Goal: Task Accomplishment & Management: Complete application form

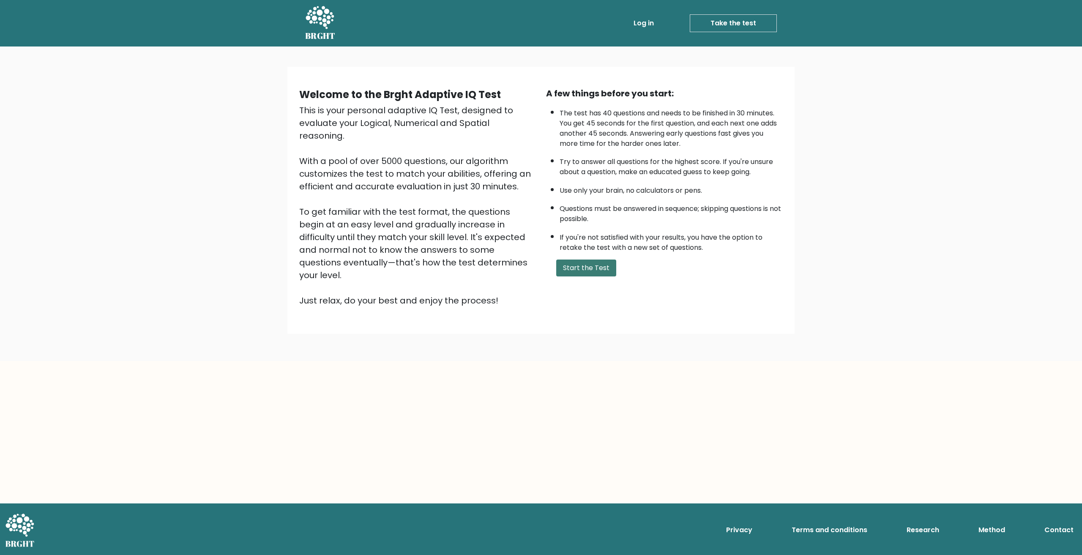
click at [594, 271] on button "Start the Test" at bounding box center [586, 268] width 60 height 17
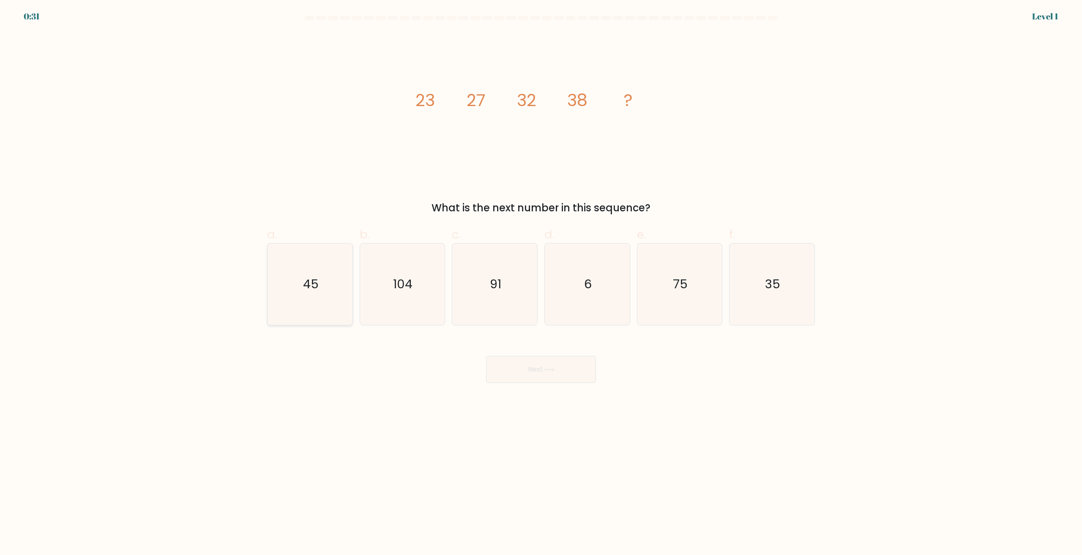
drag, startPoint x: 333, startPoint y: 282, endPoint x: 337, endPoint y: 285, distance: 5.3
click at [333, 282] on icon "45" at bounding box center [310, 285] width 82 height 82
click at [541, 282] on input "a. 45" at bounding box center [541, 280] width 0 height 5
radio input "true"
click at [536, 367] on button "Next" at bounding box center [541, 369] width 110 height 27
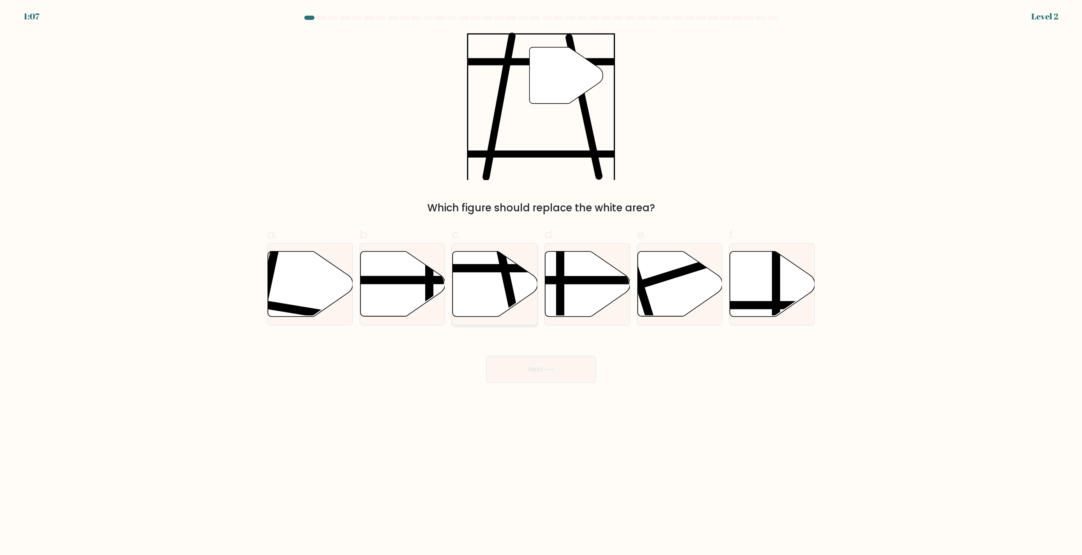
click at [485, 300] on icon at bounding box center [495, 284] width 85 height 65
click at [541, 283] on input "c." at bounding box center [541, 280] width 0 height 5
radio input "true"
click at [551, 379] on button "Next" at bounding box center [541, 369] width 110 height 27
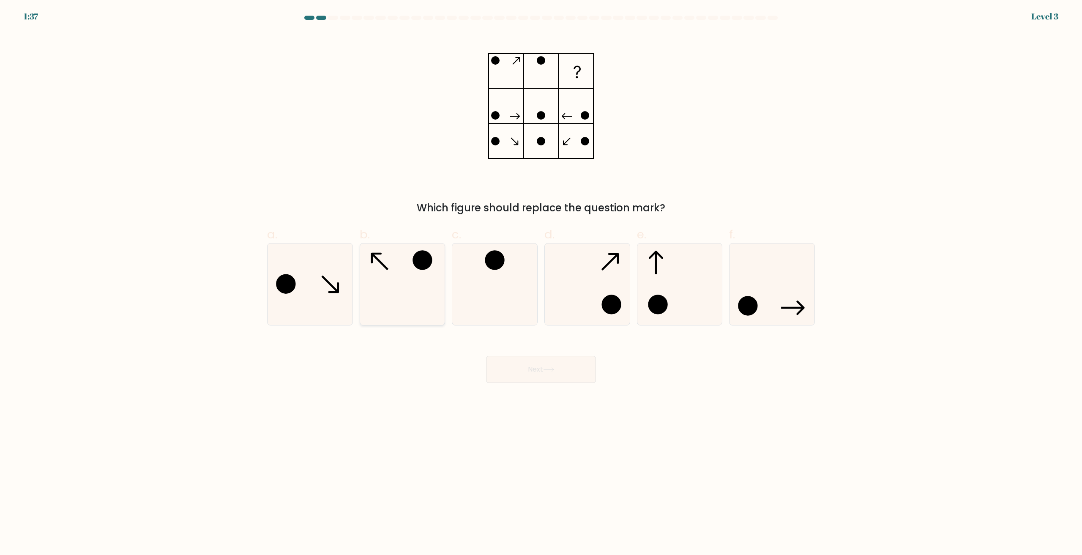
click at [402, 289] on icon at bounding box center [402, 285] width 82 height 82
click at [541, 283] on input "b." at bounding box center [541, 280] width 0 height 5
radio input "true"
click at [568, 375] on button "Next" at bounding box center [541, 369] width 110 height 27
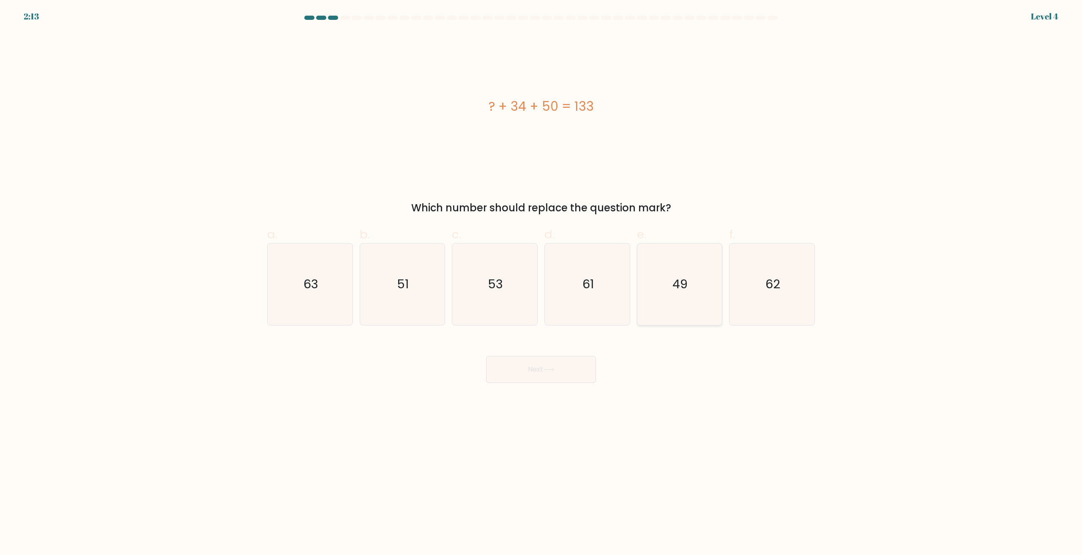
click at [670, 310] on icon "49" at bounding box center [680, 285] width 82 height 82
click at [542, 283] on input "e. 49" at bounding box center [541, 280] width 0 height 5
radio input "true"
click at [553, 373] on button "Next" at bounding box center [541, 369] width 110 height 27
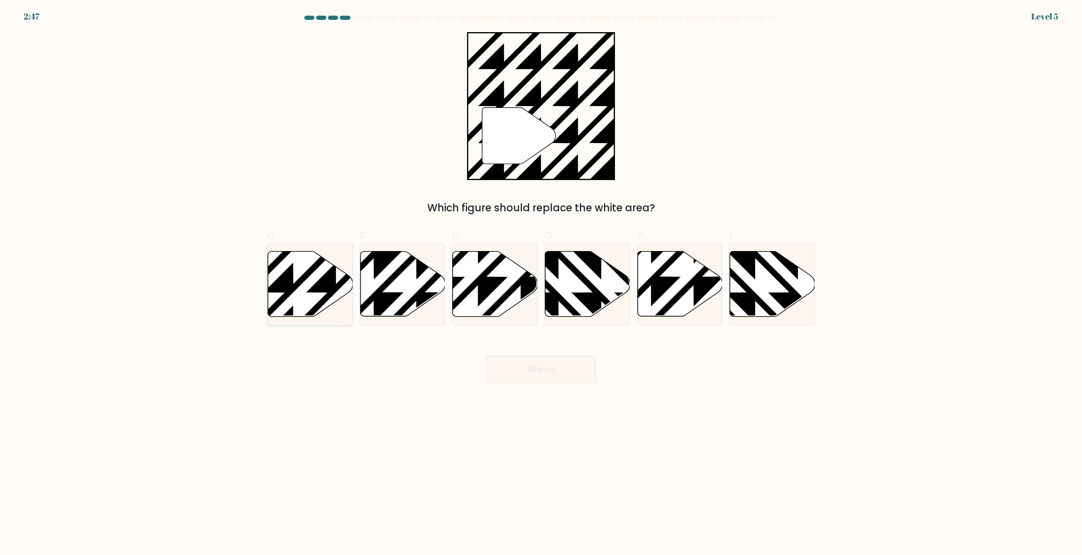
click at [311, 293] on icon at bounding box center [336, 249] width 171 height 171
click at [541, 283] on input "a." at bounding box center [541, 280] width 0 height 5
radio input "true"
click at [521, 365] on button "Next" at bounding box center [541, 369] width 110 height 27
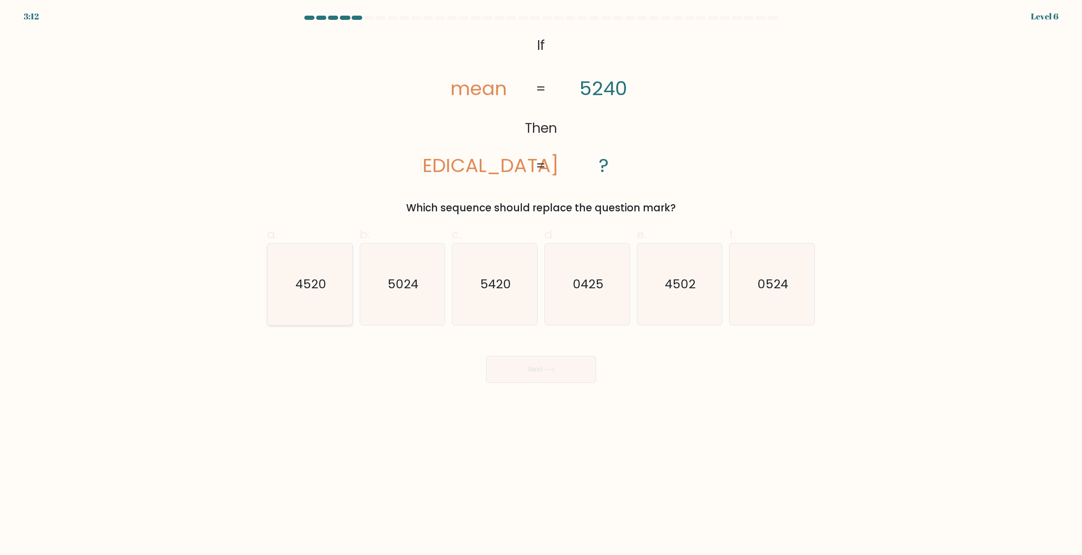
click at [324, 291] on text "4520" at bounding box center [311, 284] width 31 height 17
click at [541, 283] on input "a. 4520" at bounding box center [541, 280] width 0 height 5
radio input "true"
click at [549, 372] on icon at bounding box center [548, 369] width 11 height 5
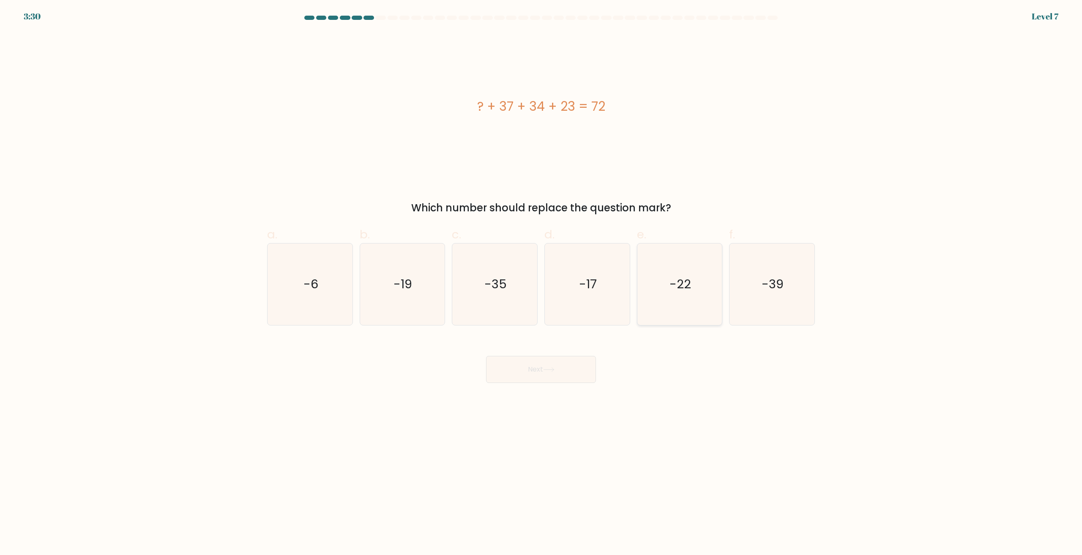
click at [682, 272] on icon "-22" at bounding box center [680, 285] width 82 height 82
click at [542, 278] on input "e. -22" at bounding box center [541, 280] width 0 height 5
radio input "true"
click at [563, 367] on button "Next" at bounding box center [541, 369] width 110 height 27
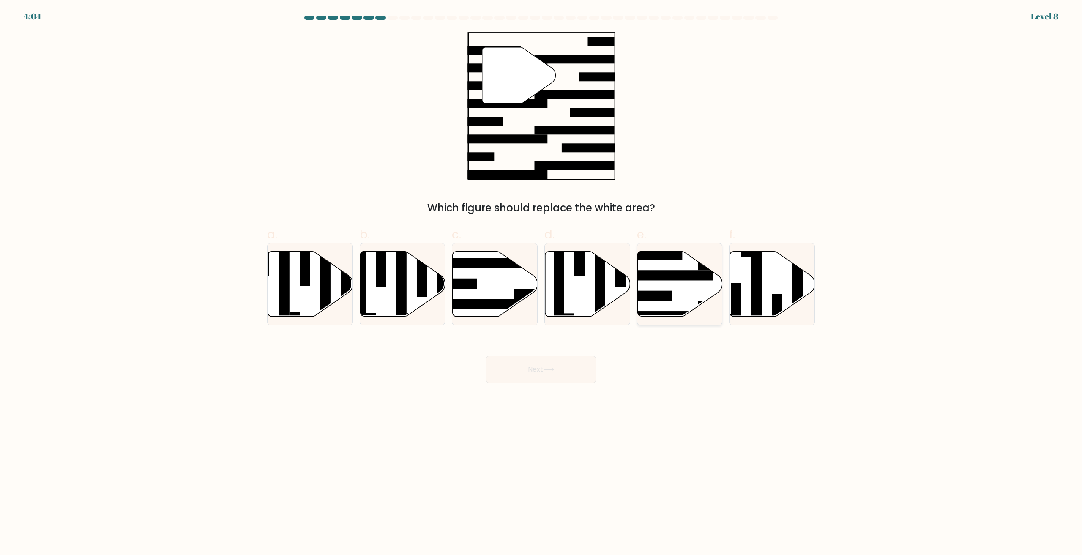
click at [675, 294] on icon at bounding box center [680, 284] width 85 height 65
click at [542, 283] on input "e." at bounding box center [541, 280] width 0 height 5
radio input "true"
click at [536, 368] on button "Next" at bounding box center [541, 369] width 110 height 27
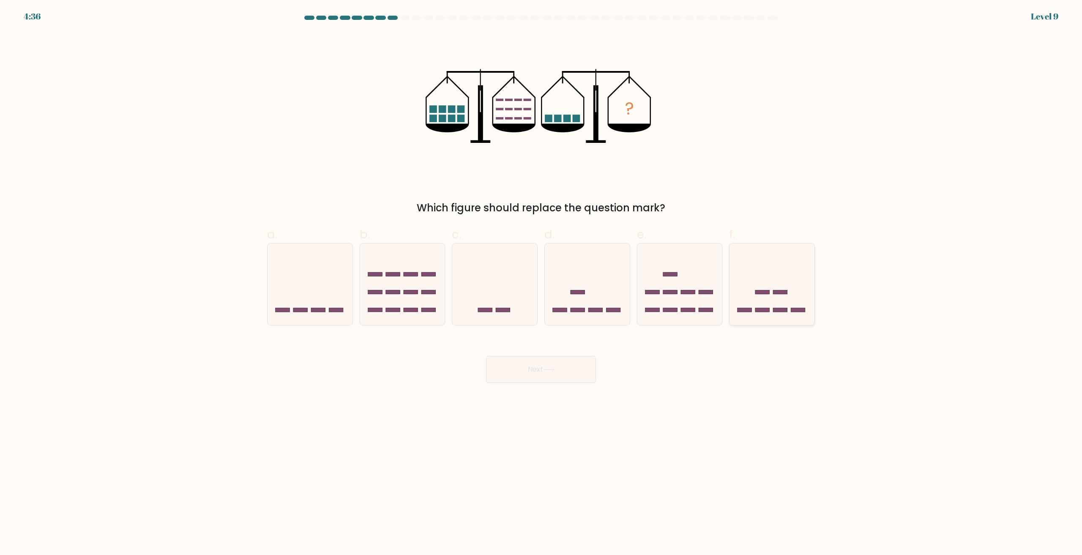
click at [779, 303] on icon at bounding box center [772, 284] width 85 height 70
click at [542, 283] on input "f." at bounding box center [541, 280] width 0 height 5
radio input "true"
click at [579, 369] on button "Next" at bounding box center [541, 369] width 110 height 27
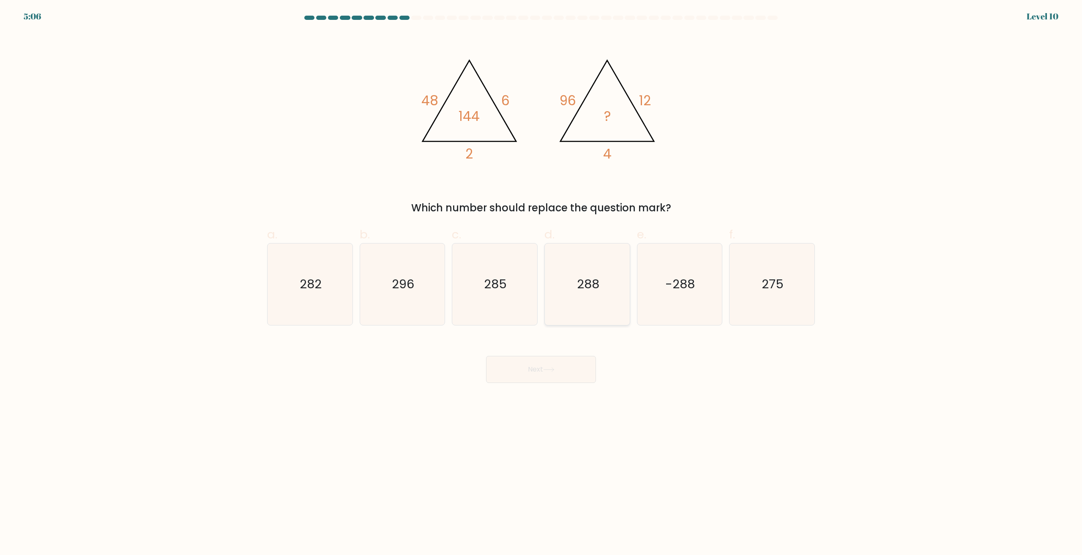
click at [599, 288] on text "288" at bounding box center [588, 284] width 22 height 17
click at [542, 283] on input "d. 288" at bounding box center [541, 280] width 0 height 5
radio input "true"
click at [560, 372] on button "Next" at bounding box center [541, 369] width 110 height 27
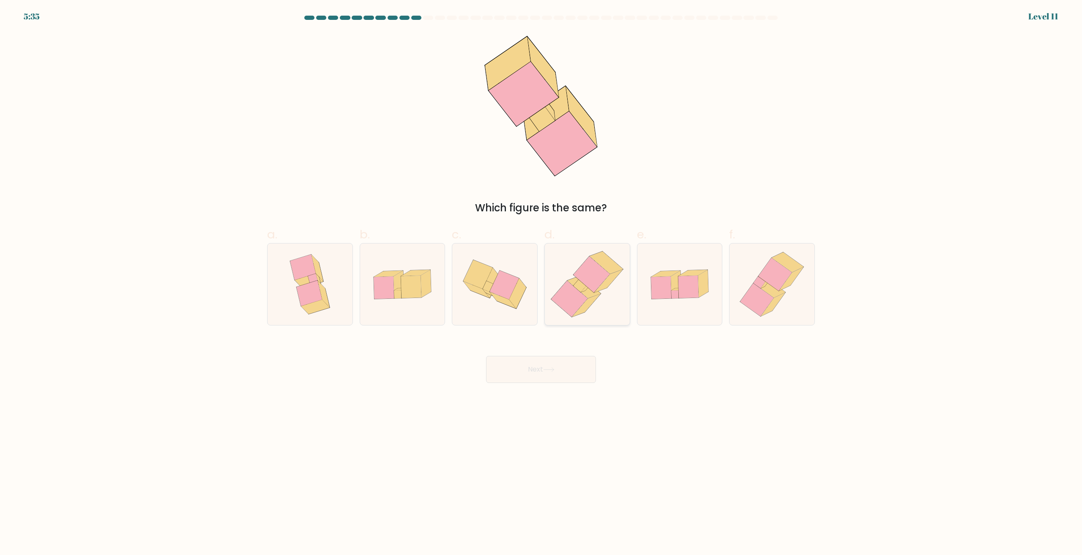
click at [592, 307] on icon at bounding box center [586, 285] width 79 height 82
click at [542, 283] on input "d." at bounding box center [541, 280] width 0 height 5
radio input "true"
click at [532, 376] on button "Next" at bounding box center [541, 369] width 110 height 27
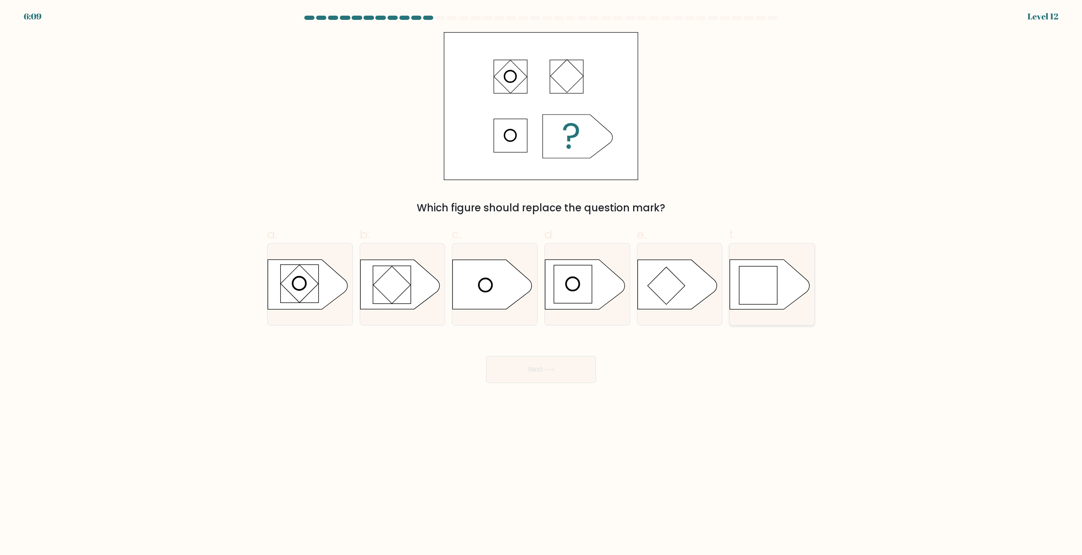
click at [777, 282] on rect at bounding box center [758, 285] width 38 height 38
click at [542, 282] on input "f." at bounding box center [541, 280] width 0 height 5
radio input "true"
click at [529, 373] on button "Next" at bounding box center [541, 369] width 110 height 27
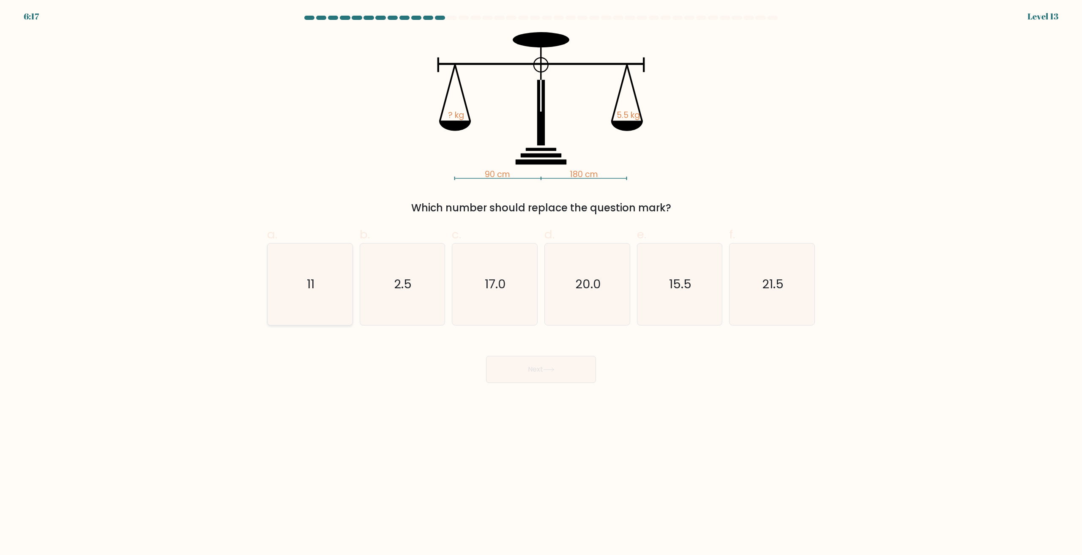
click at [313, 287] on text "11" at bounding box center [311, 284] width 8 height 17
click at [541, 283] on input "a. 11" at bounding box center [541, 280] width 0 height 5
radio input "true"
click at [551, 373] on button "Next" at bounding box center [541, 369] width 110 height 27
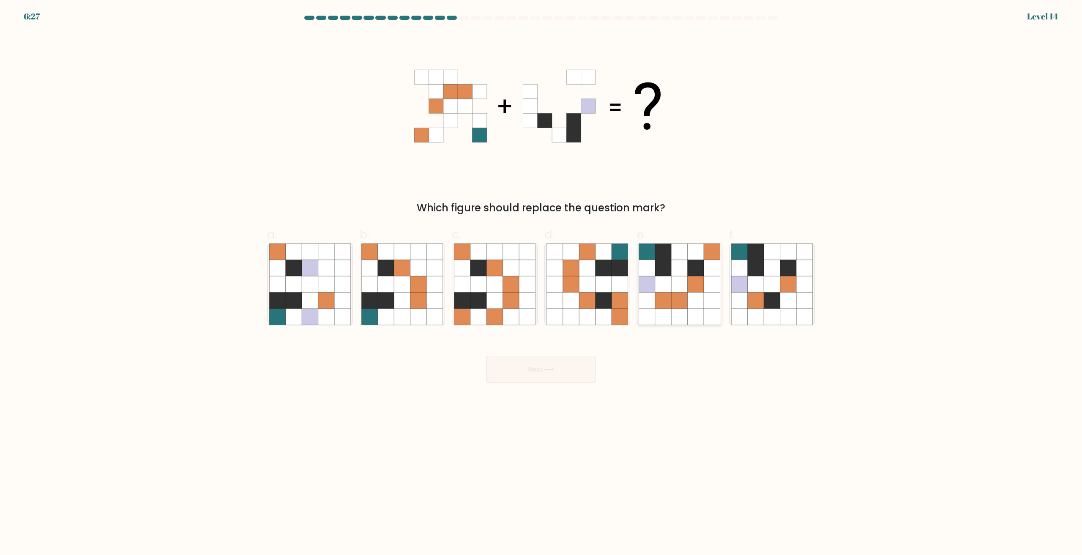
click at [671, 317] on icon at bounding box center [663, 317] width 16 height 16
click at [542, 283] on input "e." at bounding box center [541, 280] width 0 height 5
radio input "true"
click at [559, 378] on button "Next" at bounding box center [541, 369] width 110 height 27
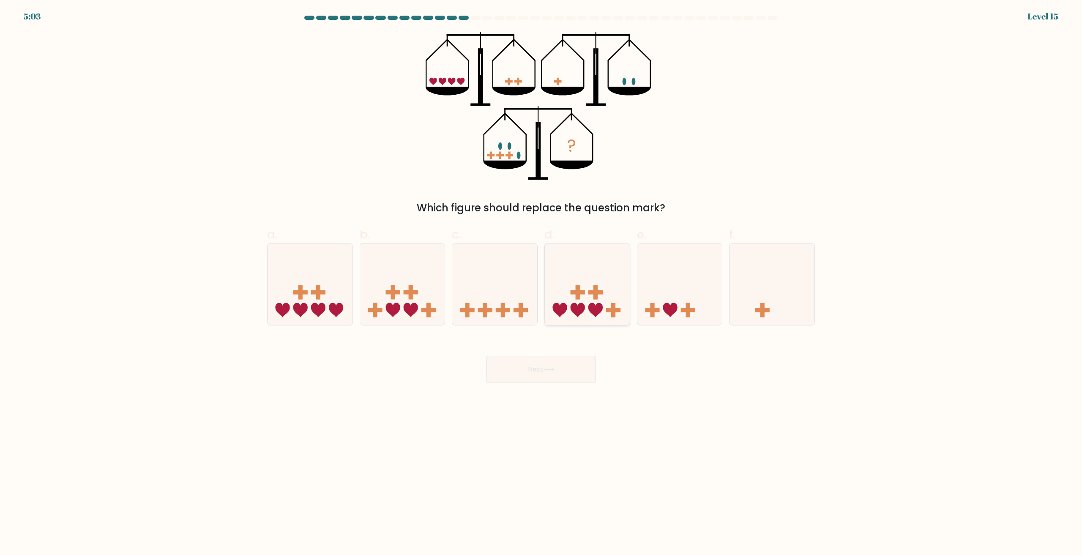
click at [589, 265] on icon at bounding box center [587, 284] width 85 height 70
click at [542, 278] on input "d." at bounding box center [541, 280] width 0 height 5
radio input "true"
click at [548, 375] on button "Next" at bounding box center [541, 369] width 110 height 27
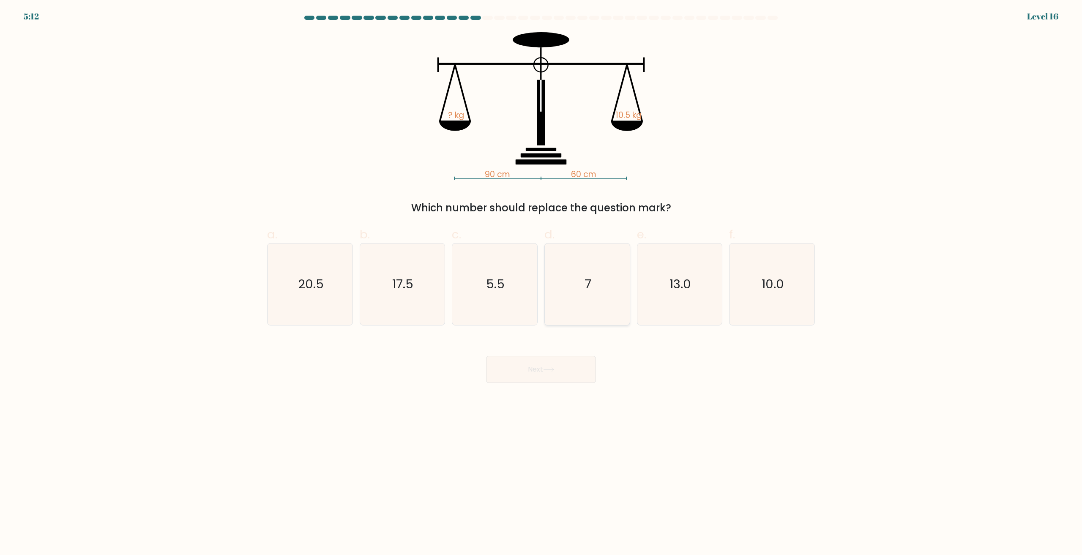
click at [608, 296] on icon "7" at bounding box center [588, 285] width 82 height 82
click at [542, 283] on input "d. 7" at bounding box center [541, 280] width 0 height 5
radio input "true"
click at [547, 375] on button "Next" at bounding box center [541, 369] width 110 height 27
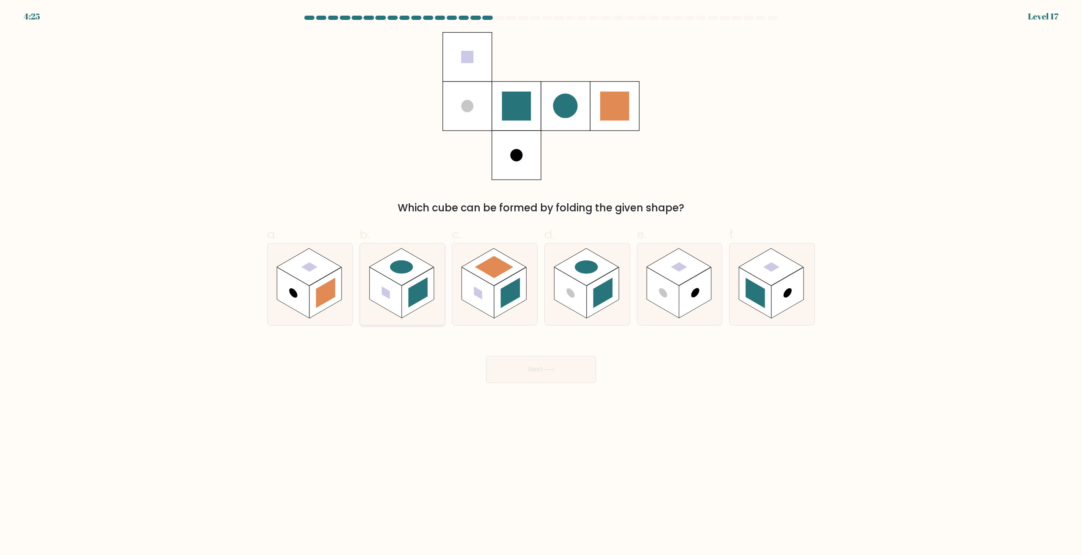
click at [408, 295] on rect at bounding box center [418, 293] width 32 height 51
click at [541, 283] on input "b." at bounding box center [541, 280] width 0 height 5
radio input "true"
click at [525, 367] on button "Next" at bounding box center [541, 369] width 110 height 27
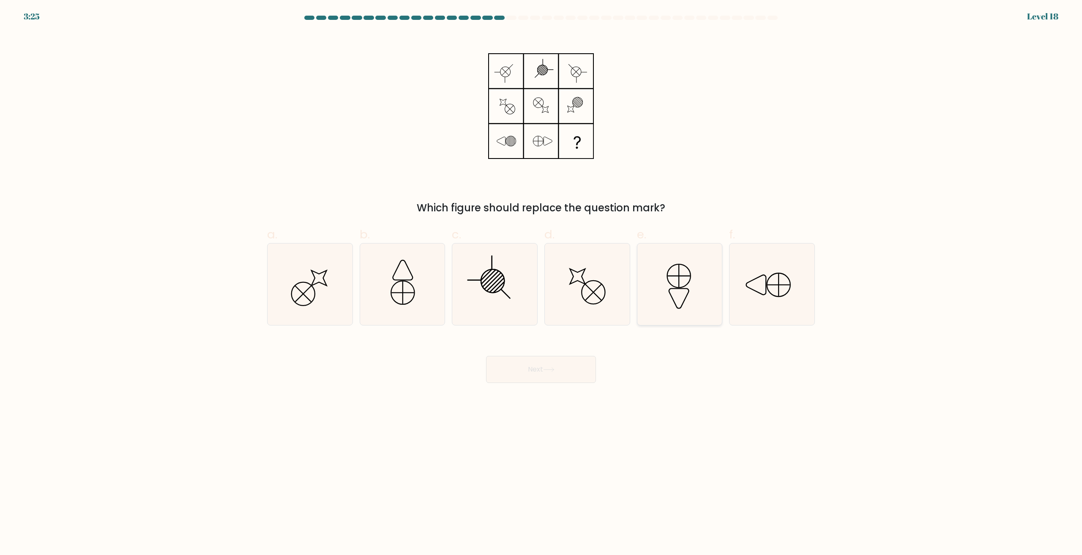
click at [680, 301] on icon at bounding box center [680, 285] width 82 height 82
click at [542, 283] on input "e." at bounding box center [541, 280] width 0 height 5
radio input "true"
click at [548, 369] on icon at bounding box center [548, 369] width 11 height 5
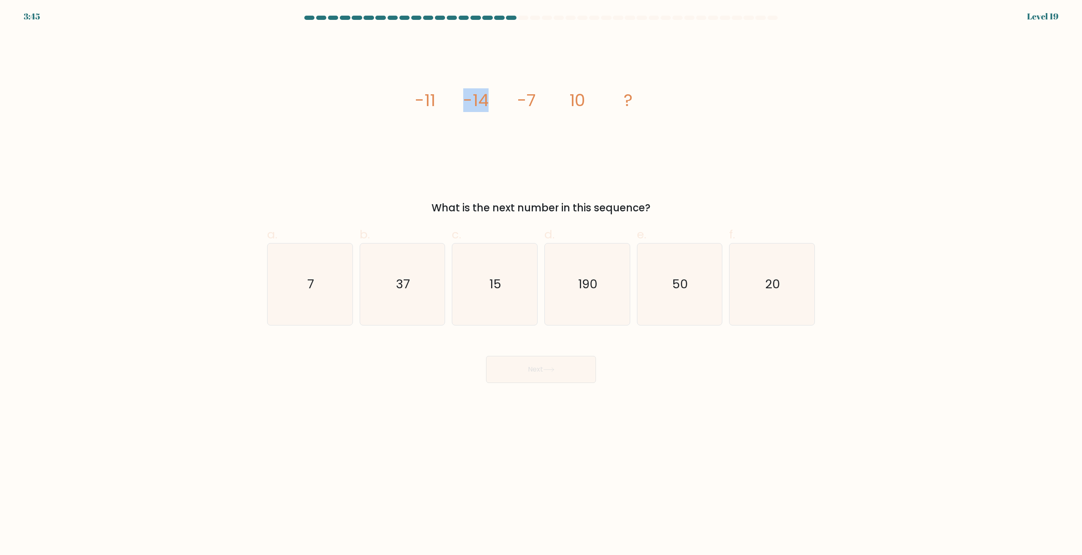
drag, startPoint x: 463, startPoint y: 102, endPoint x: 485, endPoint y: 106, distance: 23.2
click at [485, 106] on icon "image/svg+xml -11 -14 -7 10 ?" at bounding box center [541, 106] width 254 height 148
click at [490, 107] on icon "image/svg+xml -11 -14 -7 10 ?" at bounding box center [541, 106] width 254 height 148
click at [519, 102] on tspan "-7" at bounding box center [526, 100] width 19 height 24
drag, startPoint x: 471, startPoint y: 104, endPoint x: 492, endPoint y: 105, distance: 20.7
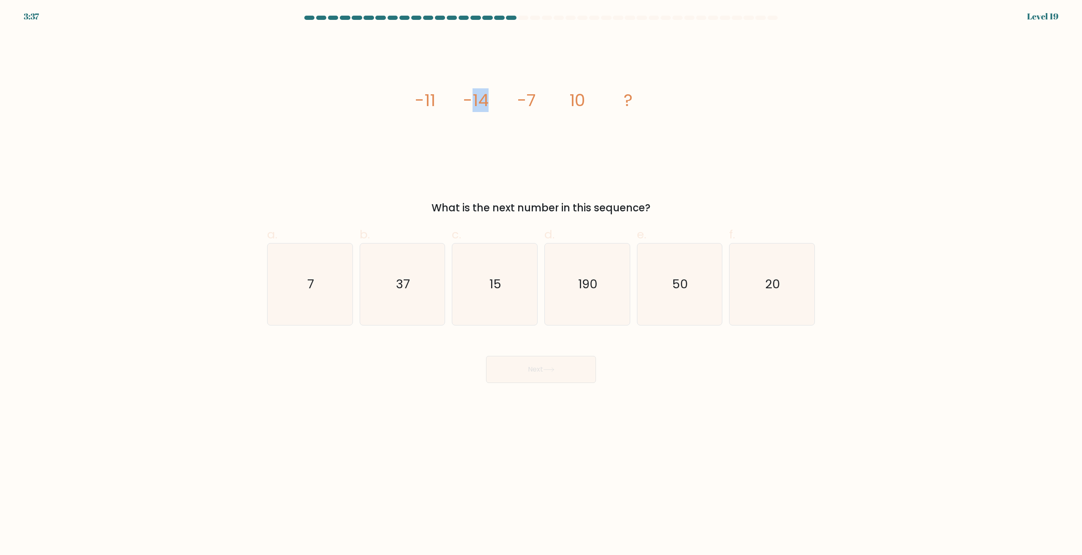
click at [492, 105] on icon "image/svg+xml -11 -14 -7 10 ?" at bounding box center [541, 106] width 254 height 148
click at [514, 107] on icon "image/svg+xml -11 -14 -7 10 ?" at bounding box center [541, 106] width 254 height 148
drag, startPoint x: 519, startPoint y: 104, endPoint x: 534, endPoint y: 104, distance: 14.8
click at [534, 104] on tspan "-7" at bounding box center [526, 100] width 19 height 24
click at [447, 101] on icon "image/svg+xml -11 -14 -7 10 ?" at bounding box center [541, 106] width 254 height 148
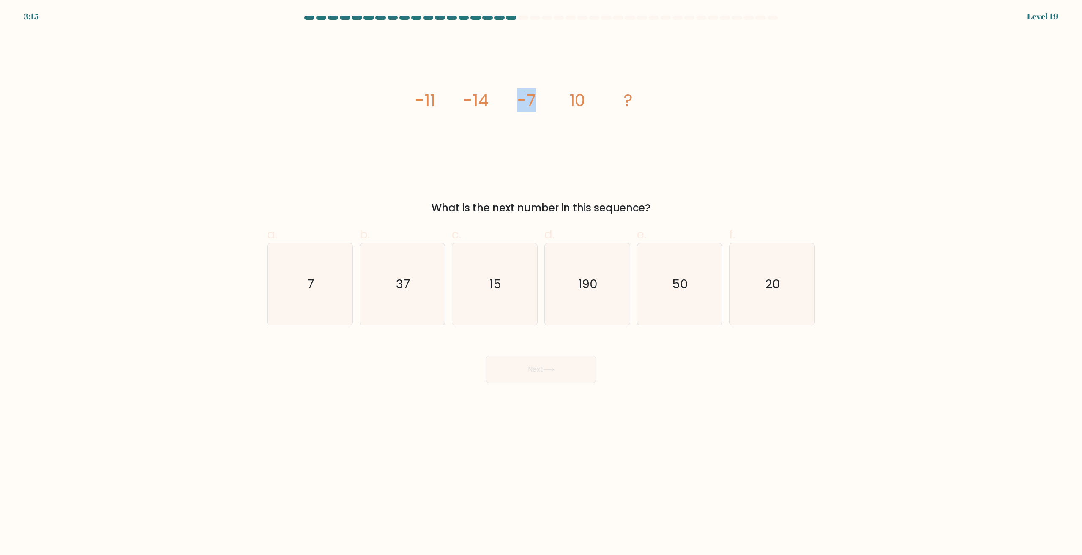
drag, startPoint x: 521, startPoint y: 100, endPoint x: 538, endPoint y: 101, distance: 16.9
click at [534, 101] on tspan "-7" at bounding box center [526, 100] width 19 height 24
drag, startPoint x: 568, startPoint y: 107, endPoint x: 584, endPoint y: 117, distance: 18.6
click at [569, 109] on icon "image/svg+xml -11 -14 -7 10 ?" at bounding box center [541, 106] width 254 height 148
click at [420, 267] on icon "37" at bounding box center [402, 285] width 82 height 82
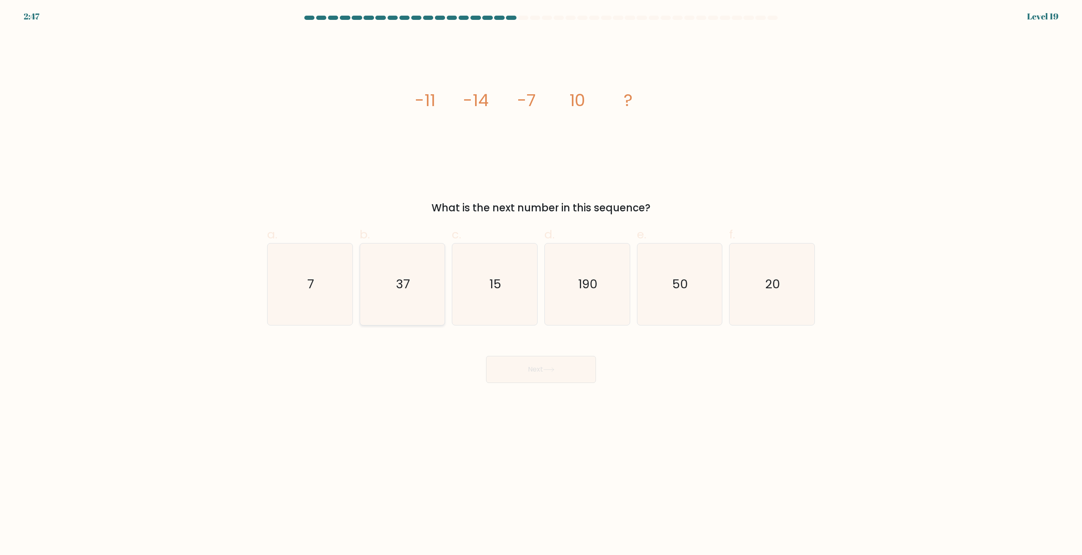
click at [541, 278] on input "b. 37" at bounding box center [541, 280] width 0 height 5
radio input "true"
click at [545, 375] on button "Next" at bounding box center [541, 369] width 110 height 27
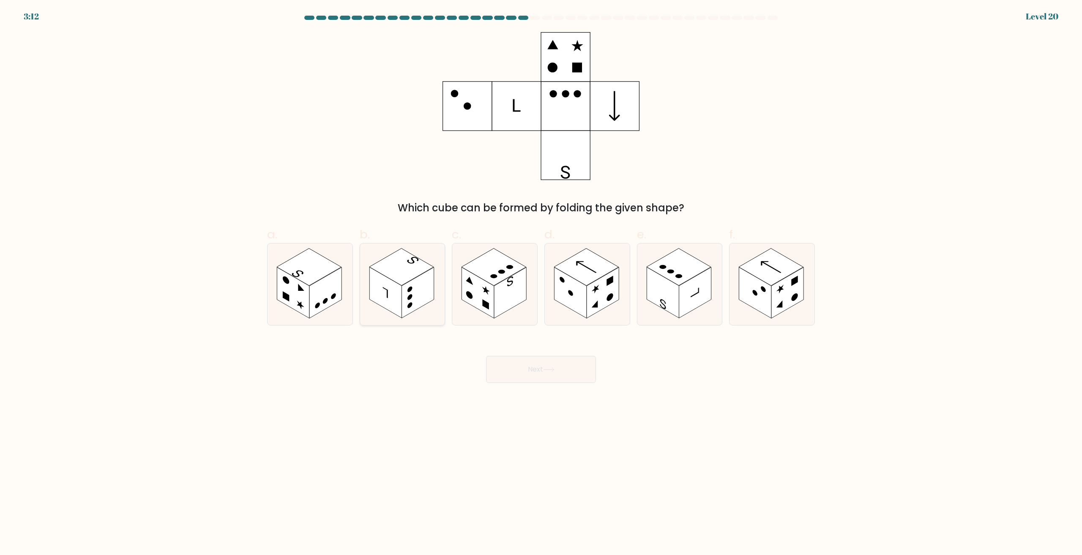
click at [410, 307] on circle at bounding box center [410, 306] width 5 height 8
click at [541, 283] on input "b." at bounding box center [541, 280] width 0 height 5
radio input "true"
click at [762, 313] on icon at bounding box center [772, 285] width 85 height 82
click at [542, 283] on input "f." at bounding box center [541, 280] width 0 height 5
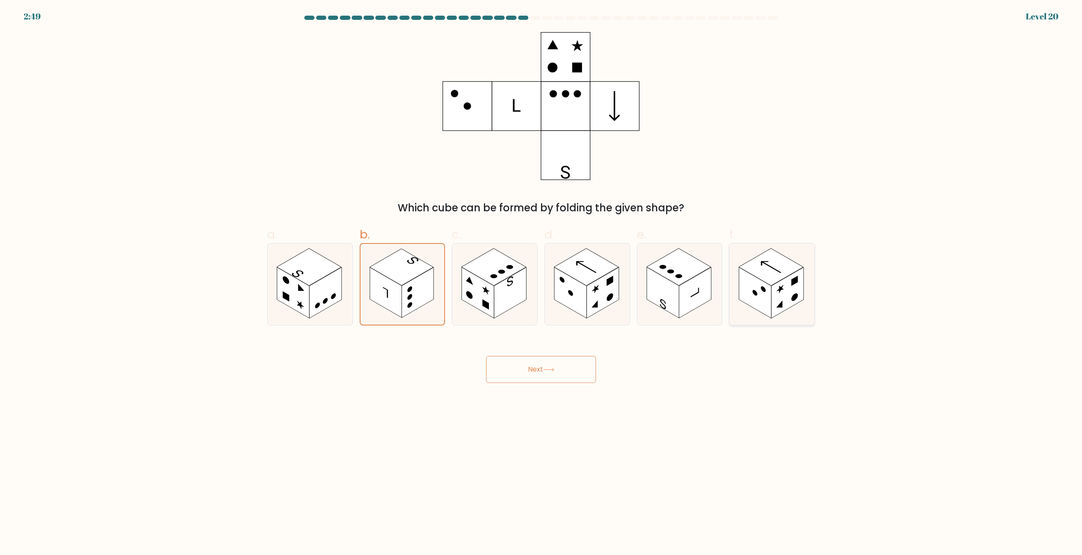
radio input "true"
click at [567, 359] on button "Next" at bounding box center [541, 369] width 110 height 27
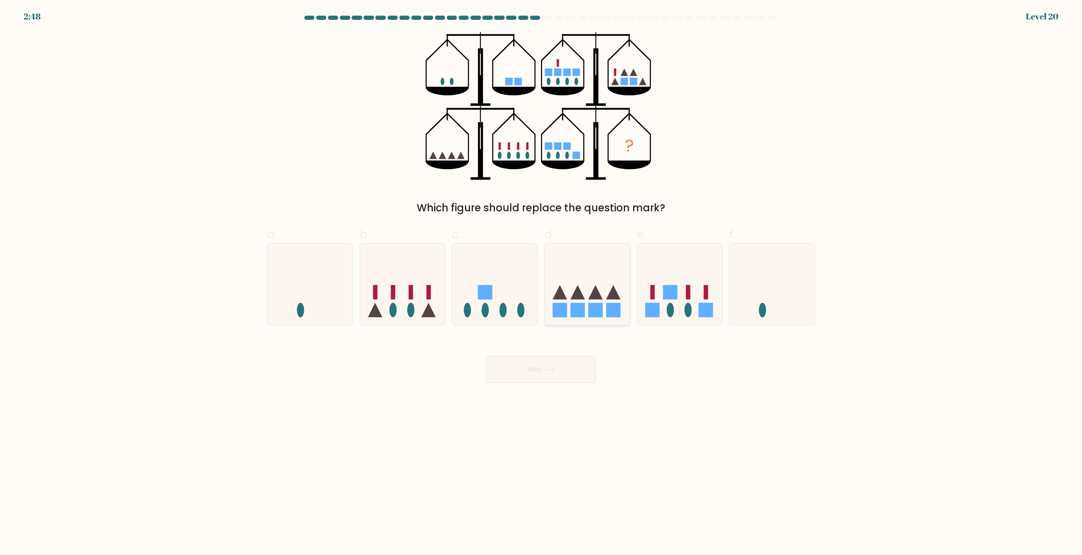
click at [578, 280] on icon at bounding box center [587, 284] width 85 height 70
click at [542, 280] on input "d." at bounding box center [541, 280] width 0 height 5
radio input "true"
click at [548, 375] on button "Next" at bounding box center [541, 369] width 110 height 27
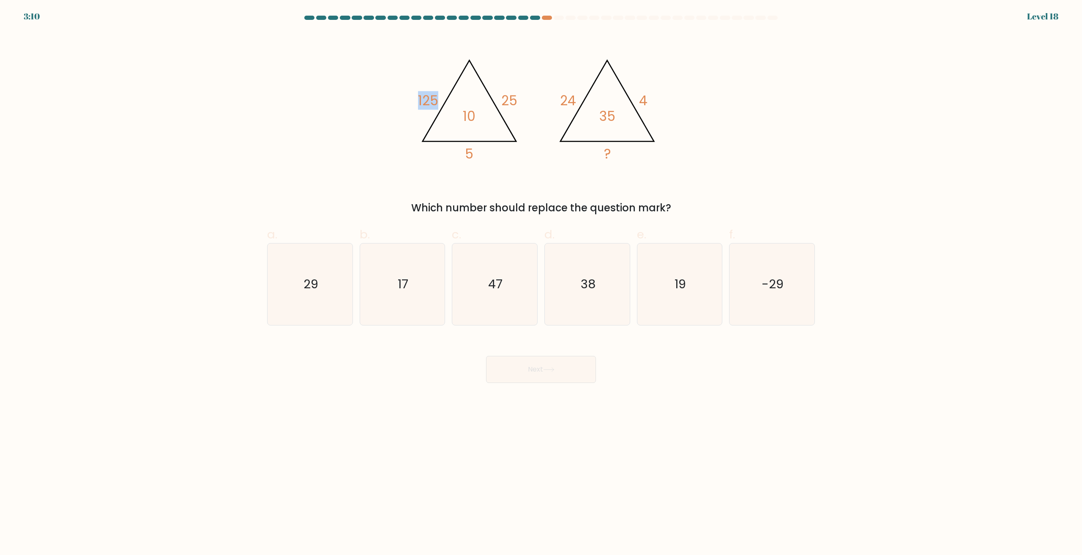
drag, startPoint x: 419, startPoint y: 101, endPoint x: 457, endPoint y: 104, distance: 38.6
click at [447, 102] on icon "@import url('[URL][DOMAIN_NAME]); 125 25 5 10 @import url('[URL][DOMAIN_NAME]);…" at bounding box center [541, 106] width 254 height 148
click at [468, 119] on tspan "10" at bounding box center [469, 116] width 13 height 19
click at [490, 287] on text "47" at bounding box center [496, 284] width 14 height 17
click at [541, 283] on input "c. 47" at bounding box center [541, 280] width 0 height 5
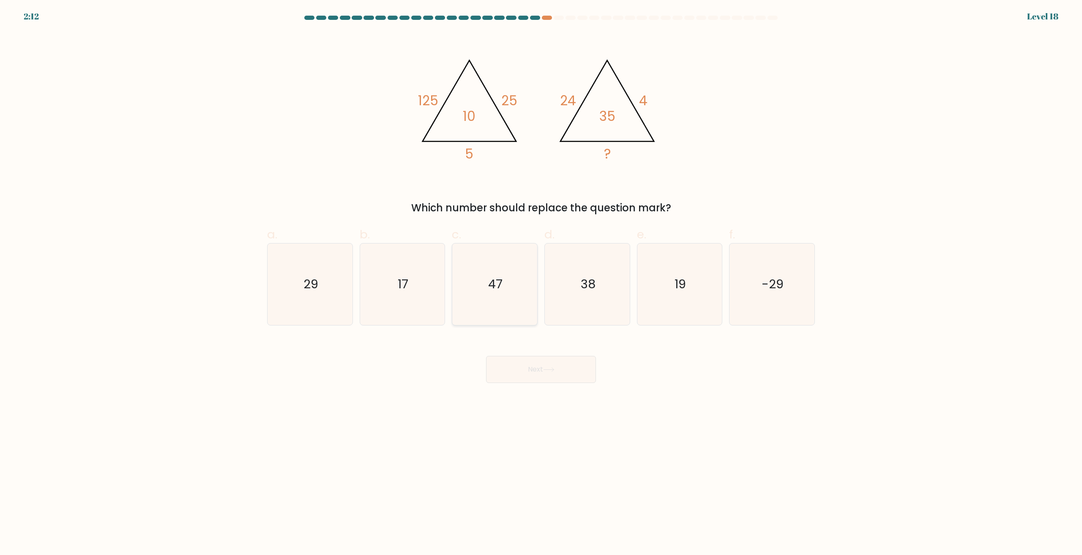
radio input "true"
click at [527, 365] on button "Next" at bounding box center [541, 369] width 110 height 27
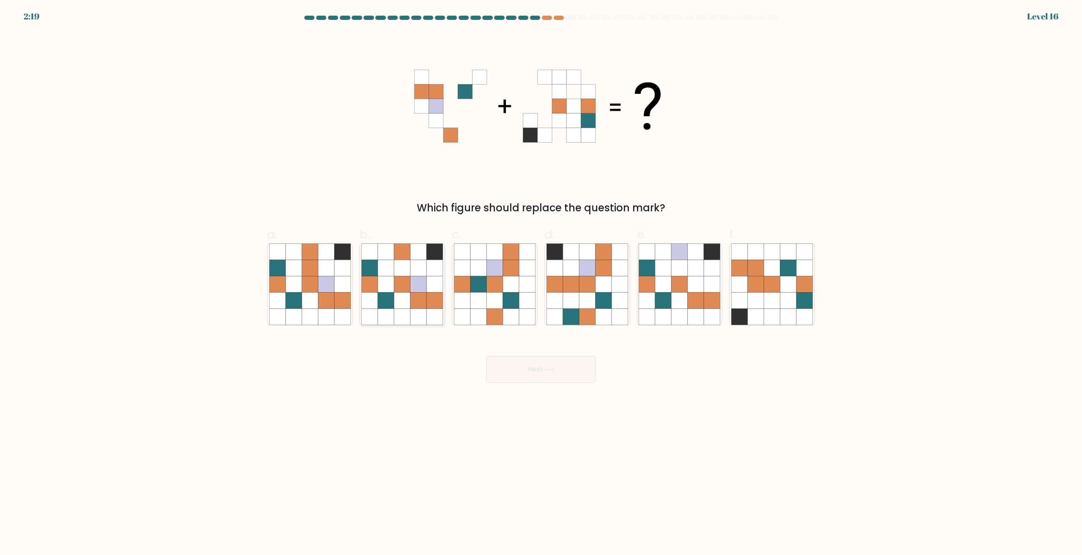
click at [398, 306] on icon at bounding box center [402, 301] width 16 height 16
click at [541, 283] on input "b." at bounding box center [541, 280] width 0 height 5
radio input "true"
click at [549, 367] on button "Next" at bounding box center [541, 369] width 110 height 27
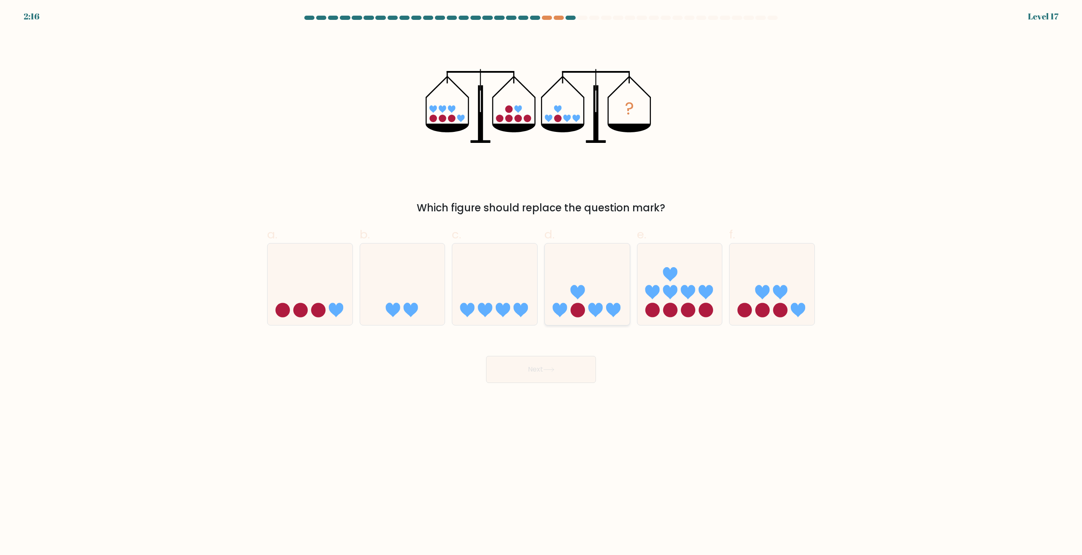
click at [575, 275] on icon at bounding box center [587, 284] width 85 height 70
click at [542, 278] on input "d." at bounding box center [541, 280] width 0 height 5
radio input "true"
click at [551, 375] on button "Next" at bounding box center [541, 369] width 110 height 27
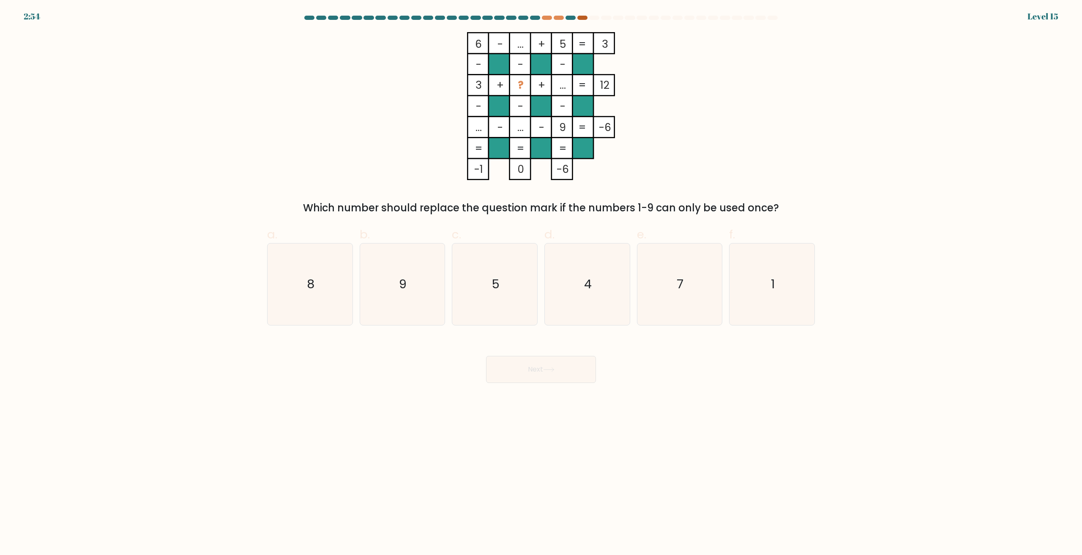
drag, startPoint x: 572, startPoint y: 17, endPoint x: 579, endPoint y: 19, distance: 7.5
click at [574, 18] on div at bounding box center [571, 18] width 10 height 4
click at [583, 19] on div at bounding box center [582, 18] width 10 height 4
click at [766, 296] on icon "1" at bounding box center [772, 285] width 82 height 82
click at [542, 283] on input "f. 1" at bounding box center [541, 280] width 0 height 5
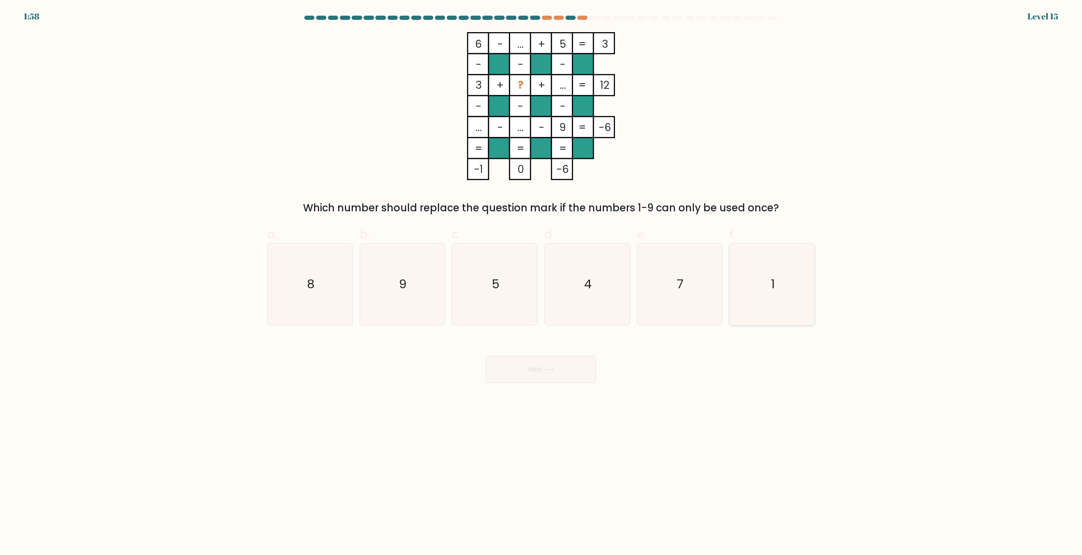
radio input "true"
click at [673, 295] on icon "7" at bounding box center [680, 285] width 82 height 82
click at [542, 283] on input "e. 7" at bounding box center [541, 280] width 0 height 5
radio input "true"
click at [554, 305] on icon "4" at bounding box center [588, 285] width 82 height 82
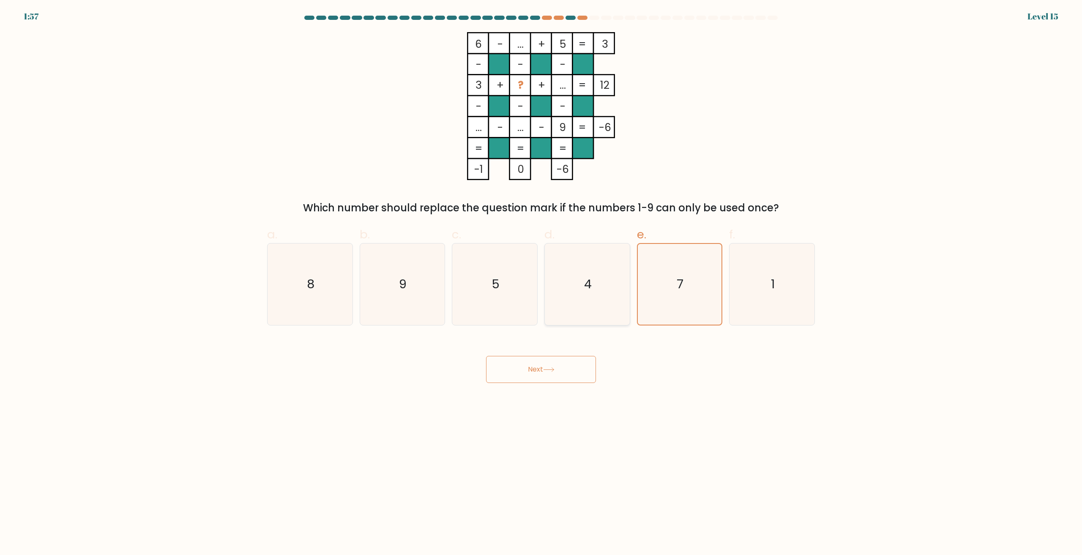
click at [542, 283] on input "d. 4" at bounding box center [541, 280] width 0 height 5
radio input "true"
click at [468, 293] on icon "5" at bounding box center [495, 285] width 82 height 82
click at [541, 283] on input "c. 5" at bounding box center [541, 280] width 0 height 5
radio input "true"
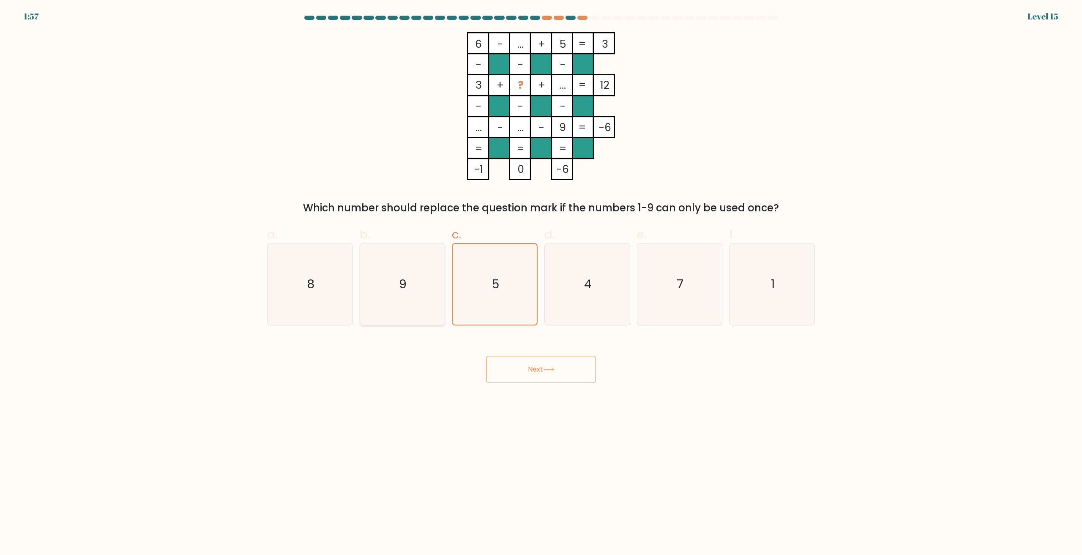
click at [407, 285] on icon "9" at bounding box center [402, 285] width 82 height 82
click at [541, 283] on input "b. 9" at bounding box center [541, 280] width 0 height 5
radio input "true"
click at [493, 284] on text "5" at bounding box center [496, 284] width 8 height 17
click at [541, 283] on input "c. 5" at bounding box center [541, 280] width 0 height 5
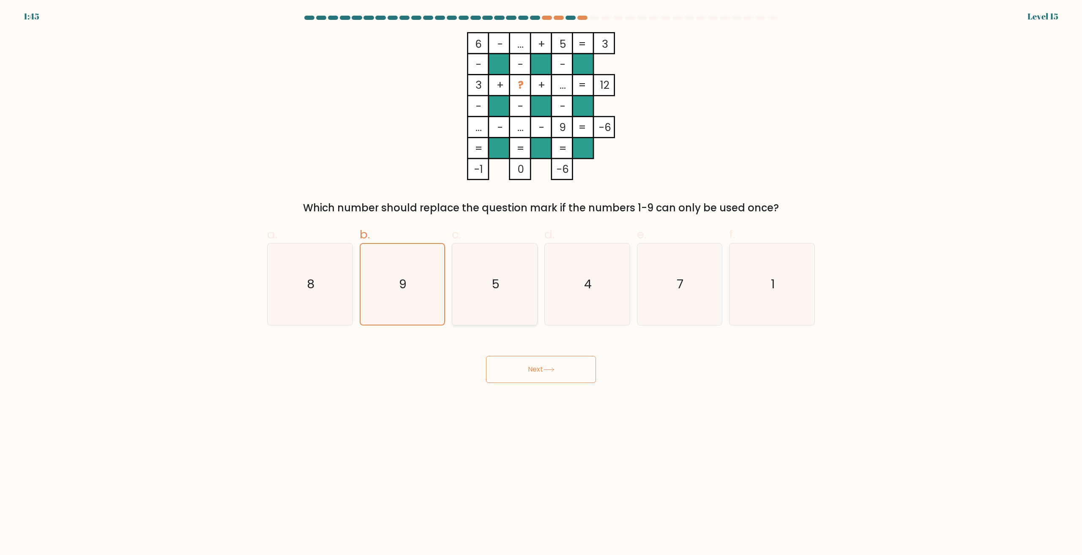
radio input "true"
click at [539, 362] on button "Next" at bounding box center [541, 369] width 110 height 27
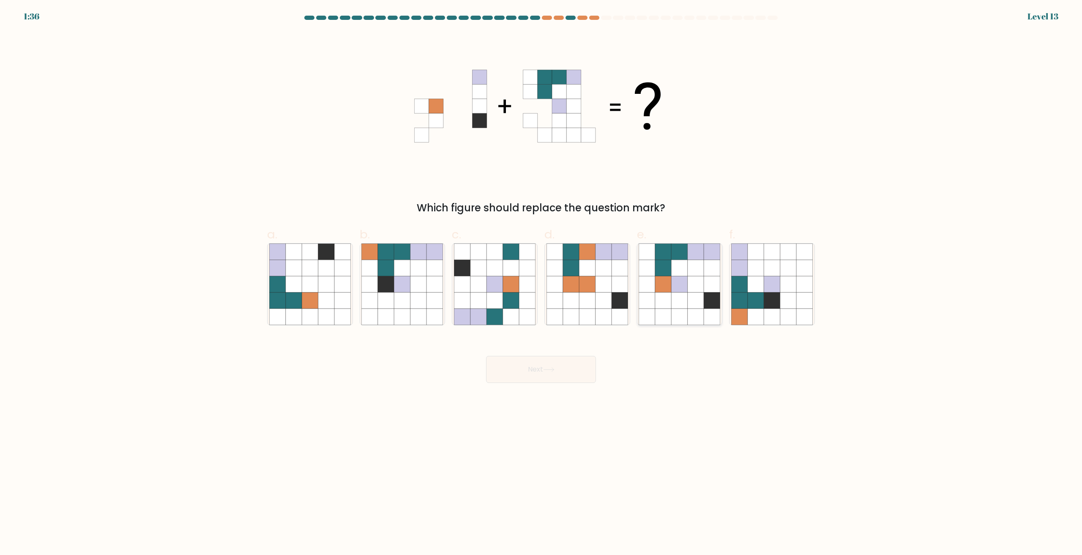
click at [666, 296] on icon at bounding box center [663, 301] width 16 height 16
click at [542, 283] on input "e." at bounding box center [541, 280] width 0 height 5
radio input "true"
click at [557, 361] on button "Next" at bounding box center [541, 369] width 110 height 27
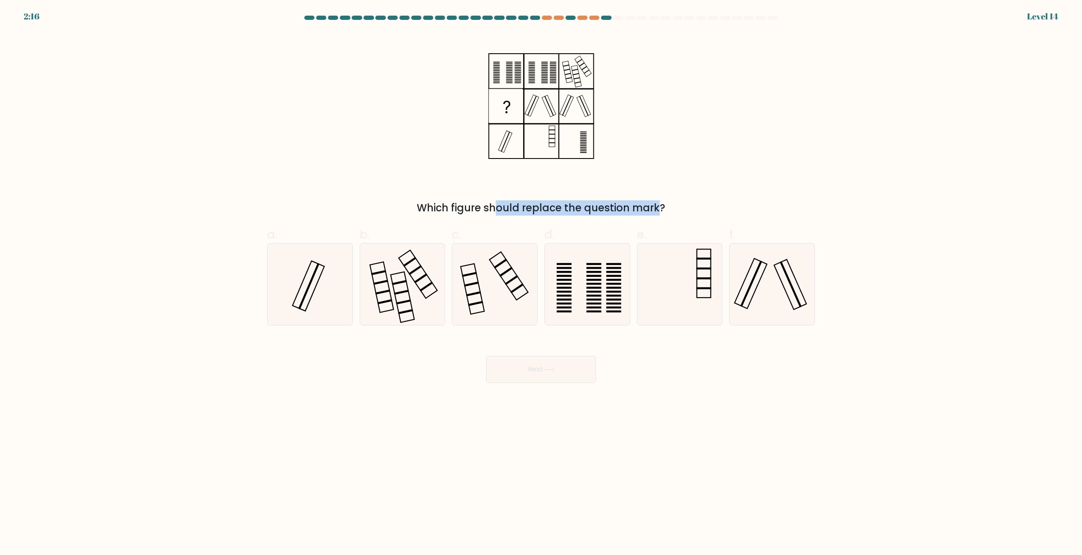
drag, startPoint x: 431, startPoint y: 206, endPoint x: 579, endPoint y: 206, distance: 148.0
click at [579, 206] on div "Which figure should replace the question mark?" at bounding box center [541, 207] width 538 height 15
click at [495, 304] on icon at bounding box center [495, 285] width 82 height 82
click at [541, 283] on input "c." at bounding box center [541, 280] width 0 height 5
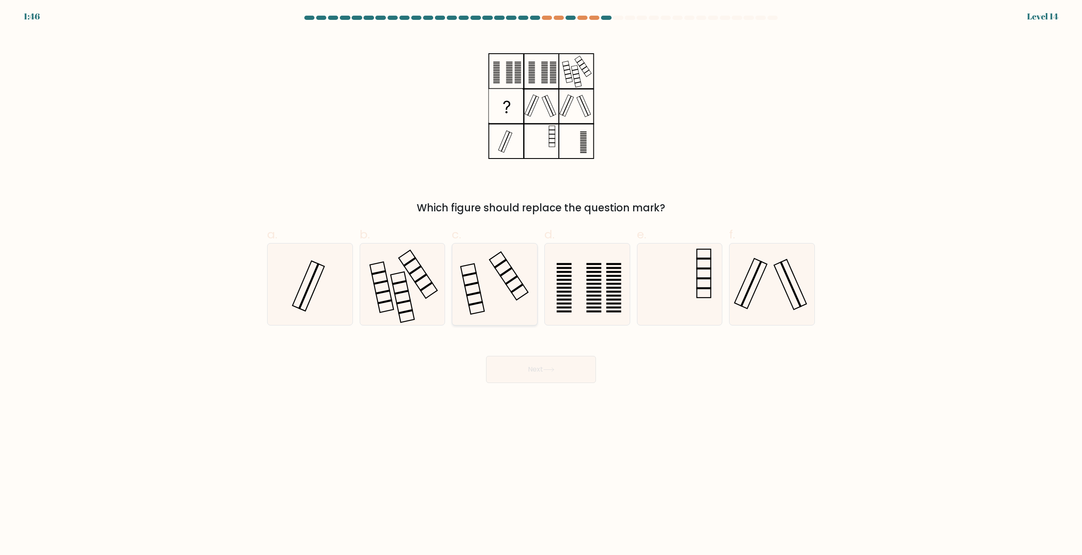
radio input "true"
click at [524, 381] on button "Next" at bounding box center [541, 369] width 110 height 27
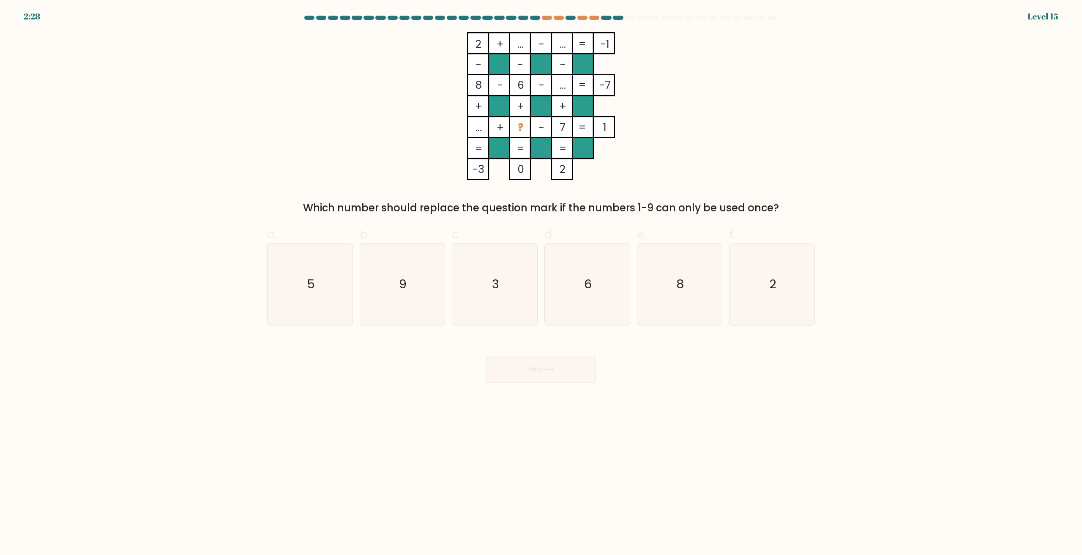
drag, startPoint x: 324, startPoint y: 201, endPoint x: 756, endPoint y: 209, distance: 432.6
click at [756, 209] on div "Which number should replace the question mark if the numbers 1-9 can only be us…" at bounding box center [541, 207] width 538 height 15
drag, startPoint x: 756, startPoint y: 209, endPoint x: 682, endPoint y: 192, distance: 76.4
click at [756, 209] on div "Which number should replace the question mark if the numbers 1-9 can only be us…" at bounding box center [541, 207] width 538 height 15
click at [387, 118] on div "2 + ... - ... -1 - - - 8 - 6 - ... -7 + + + ... + ? - 7 = 1 = = = = -3 0 2 = Wh…" at bounding box center [541, 123] width 558 height 183
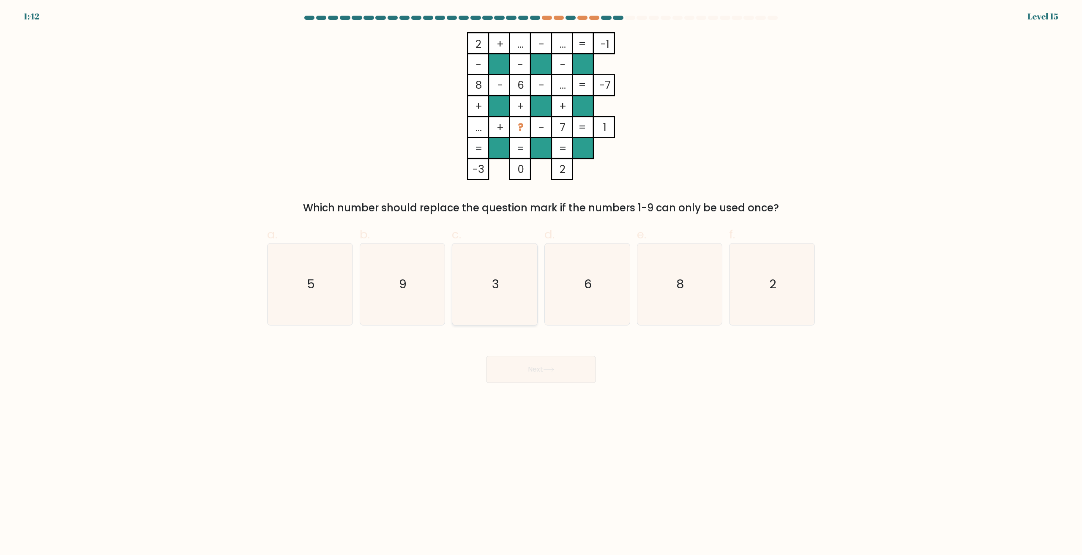
click at [504, 283] on icon "3" at bounding box center [495, 285] width 82 height 82
click at [541, 283] on input "c. 3" at bounding box center [541, 280] width 0 height 5
radio input "true"
click at [309, 282] on text "5" at bounding box center [311, 284] width 8 height 17
click at [541, 282] on input "a. 5" at bounding box center [541, 280] width 0 height 5
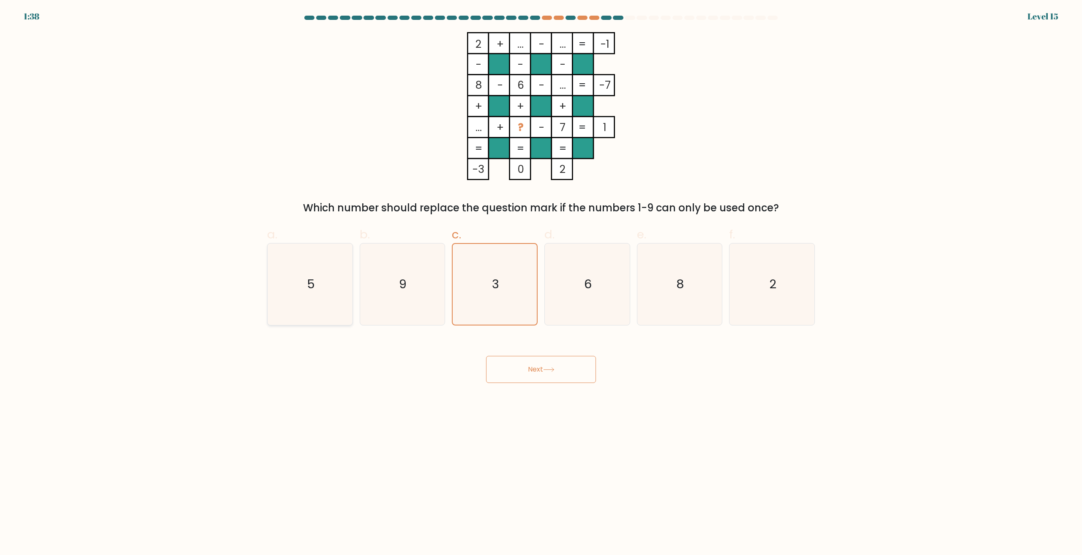
radio input "true"
drag, startPoint x: 484, startPoint y: 290, endPoint x: 443, endPoint y: 290, distance: 41.0
click at [485, 291] on icon "3" at bounding box center [495, 285] width 82 height 82
click at [541, 283] on input "c. 3" at bounding box center [541, 280] width 0 height 5
radio input "true"
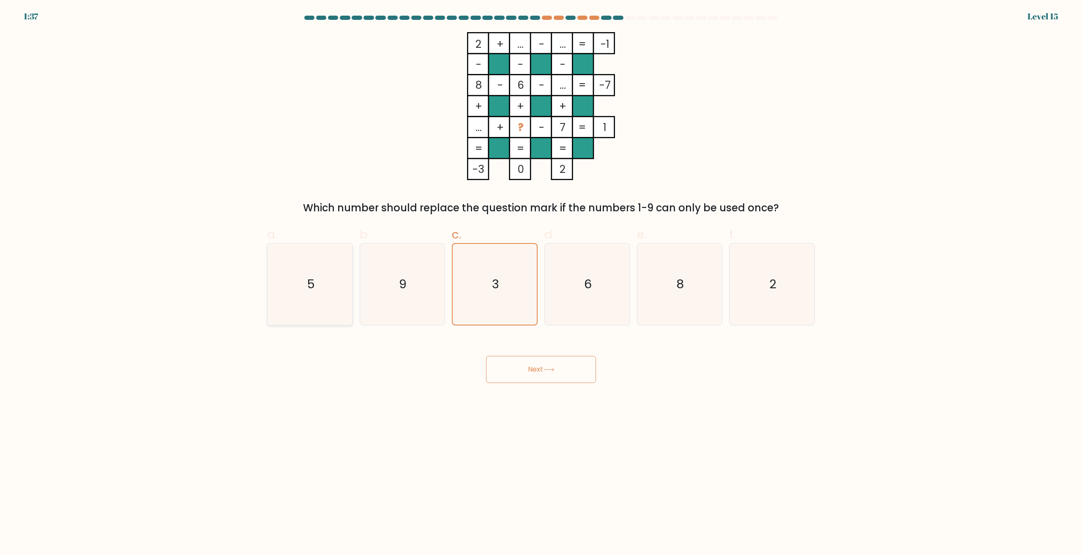
click at [334, 286] on icon "5" at bounding box center [310, 285] width 82 height 82
click at [541, 283] on input "a. 5" at bounding box center [541, 280] width 0 height 5
radio input "true"
click at [504, 294] on icon "3" at bounding box center [495, 285] width 82 height 82
click at [541, 283] on input "c. 3" at bounding box center [541, 280] width 0 height 5
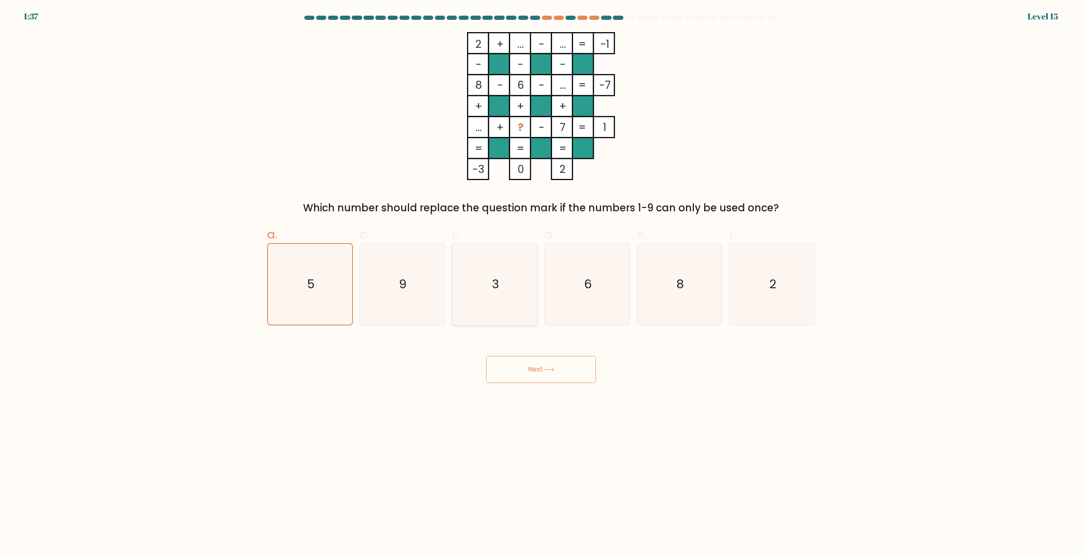
radio input "true"
click at [335, 284] on icon "5" at bounding box center [310, 285] width 82 height 82
click at [541, 283] on input "a. 5" at bounding box center [541, 280] width 0 height 5
radio input "true"
click at [545, 373] on button "Next" at bounding box center [541, 369] width 110 height 27
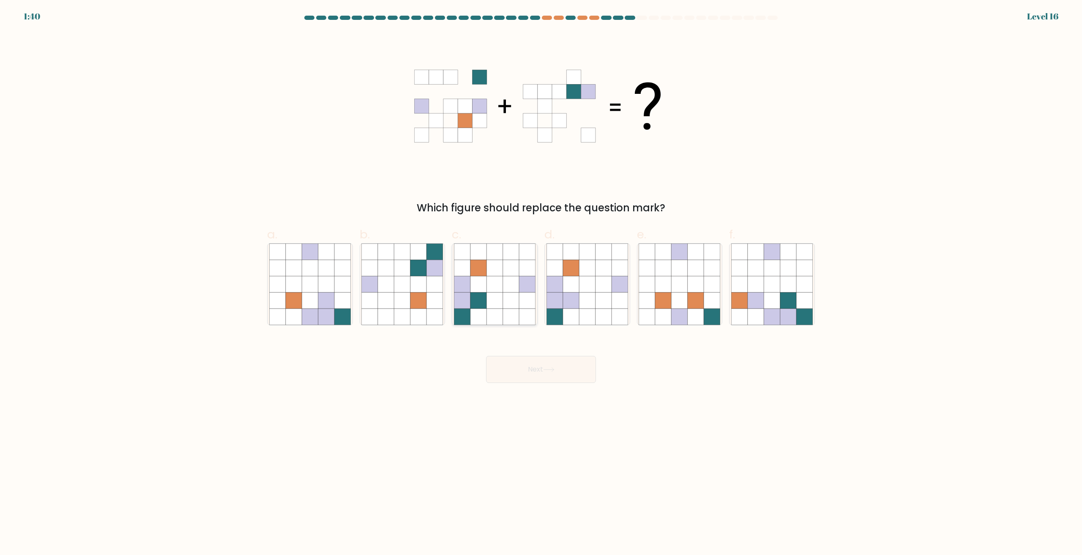
click at [506, 310] on icon at bounding box center [511, 317] width 16 height 16
click at [541, 283] on input "c." at bounding box center [541, 280] width 0 height 5
radio input "true"
click at [529, 364] on button "Next" at bounding box center [541, 369] width 110 height 27
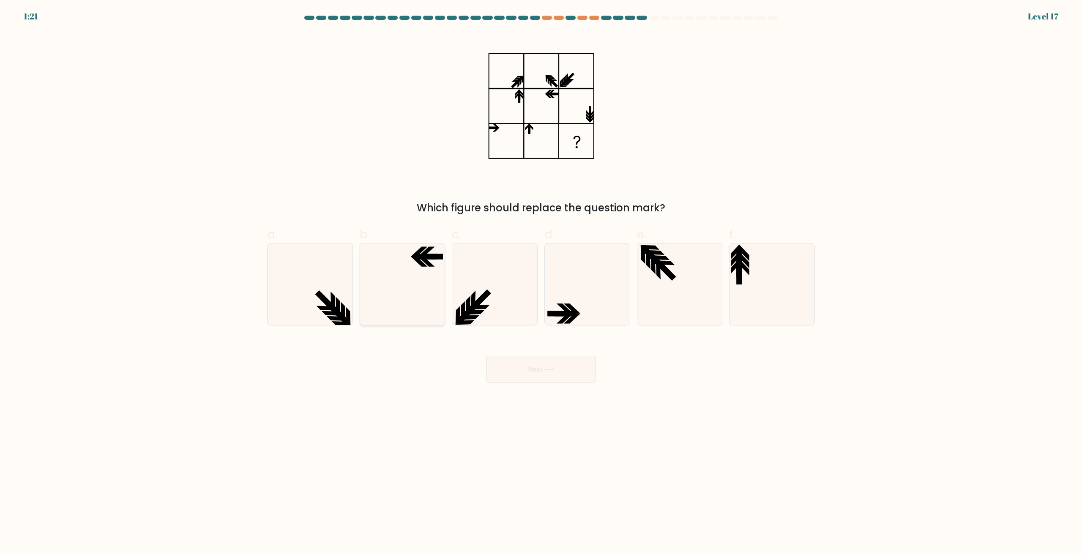
click at [429, 269] on icon at bounding box center [402, 285] width 82 height 82
click at [541, 278] on input "b." at bounding box center [541, 280] width 0 height 5
radio input "true"
click at [541, 364] on button "Next" at bounding box center [541, 369] width 110 height 27
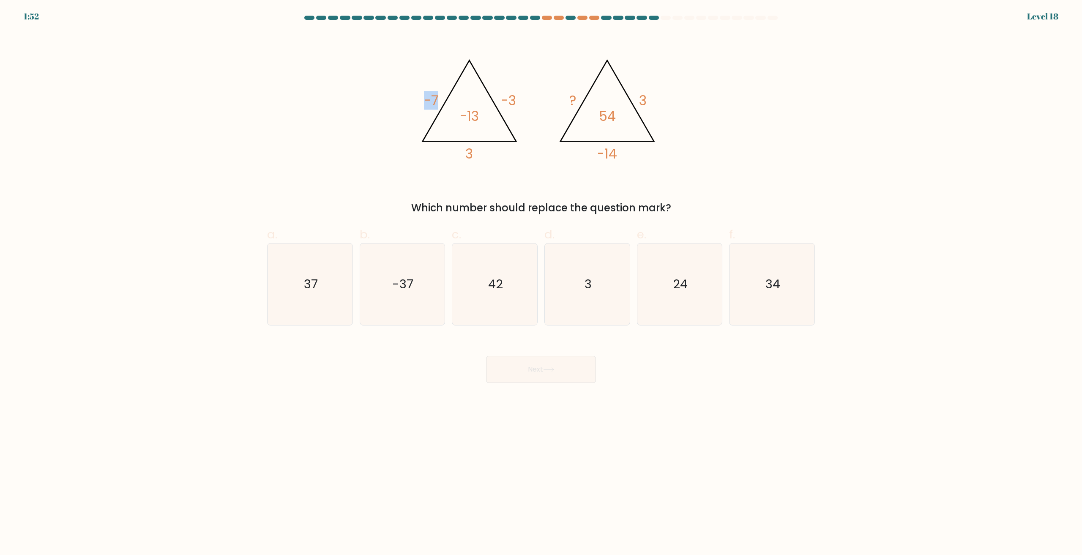
drag, startPoint x: 425, startPoint y: 101, endPoint x: 465, endPoint y: 101, distance: 40.6
click at [446, 100] on icon "@import url('[URL][DOMAIN_NAME]); -7 -3 3 -13 @import url('[URL][DOMAIN_NAME]);…" at bounding box center [541, 106] width 254 height 148
drag, startPoint x: 499, startPoint y: 101, endPoint x: 505, endPoint y: 101, distance: 6.3
click at [505, 101] on icon "@import url('[URL][DOMAIN_NAME]); -7 -3 3 -13 @import url('[URL][DOMAIN_NAME]);…" at bounding box center [541, 106] width 254 height 148
click at [514, 101] on tspan "-3" at bounding box center [508, 100] width 15 height 19
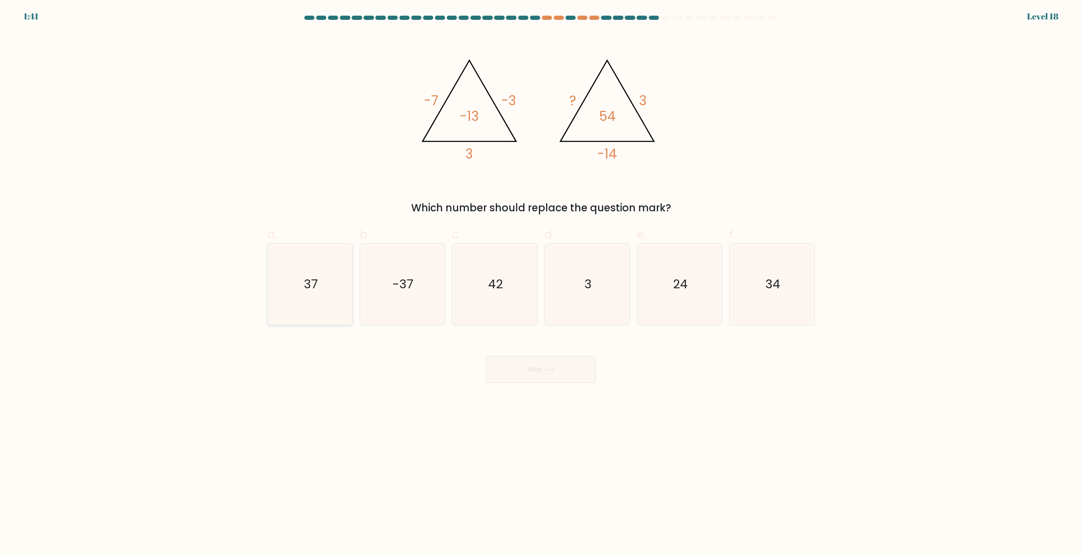
click at [319, 282] on icon "37" at bounding box center [310, 285] width 82 height 82
click at [541, 282] on input "a. 37" at bounding box center [541, 280] width 0 height 5
radio input "true"
click at [549, 371] on icon at bounding box center [548, 369] width 11 height 5
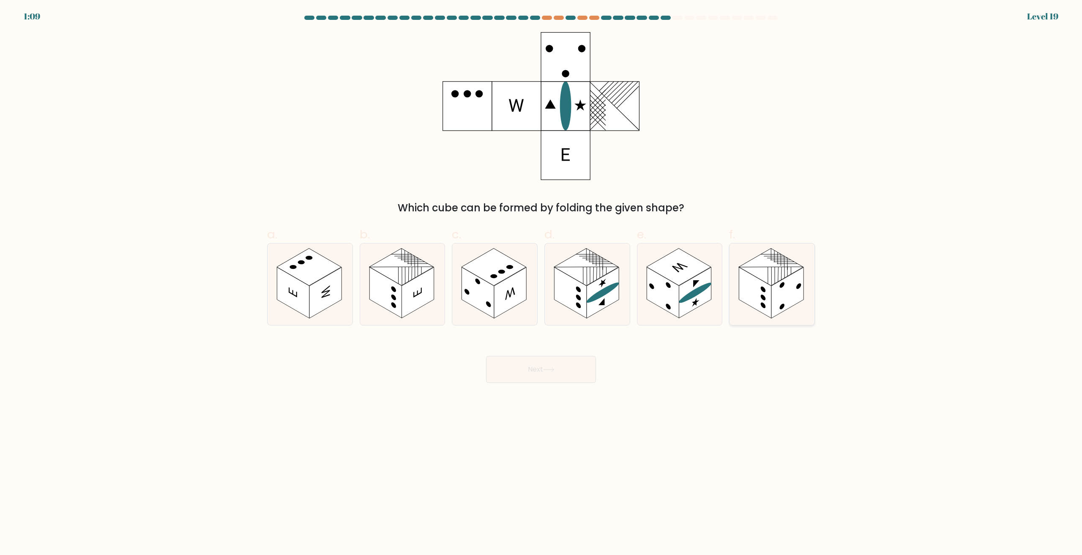
click at [794, 307] on icon at bounding box center [772, 285] width 85 height 82
click at [542, 283] on input "f." at bounding box center [541, 280] width 0 height 5
radio input "true"
click at [542, 367] on button "Next" at bounding box center [541, 369] width 110 height 27
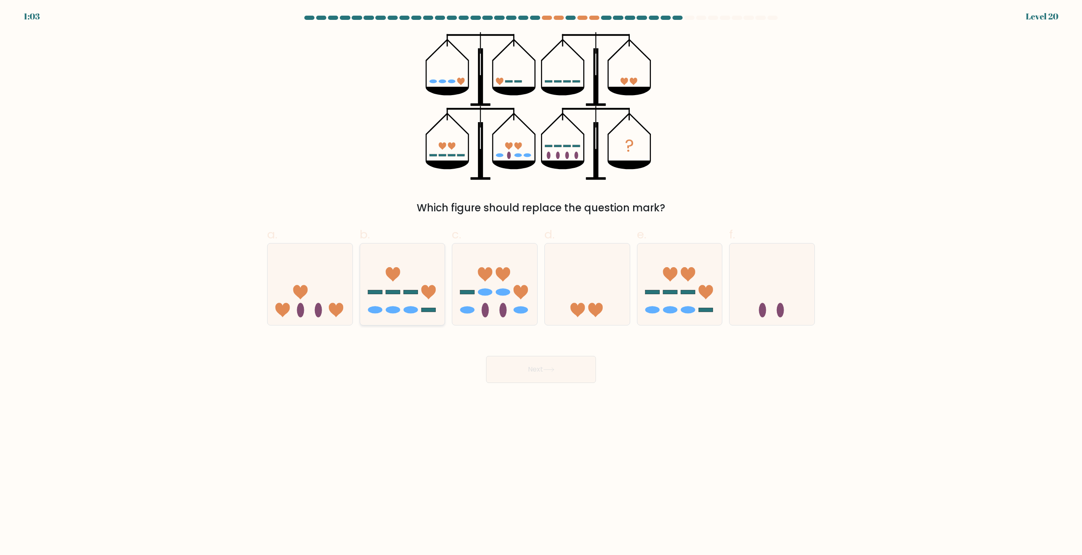
click at [394, 304] on icon at bounding box center [402, 284] width 85 height 70
click at [541, 283] on input "b." at bounding box center [541, 280] width 0 height 5
radio input "true"
click at [531, 368] on button "Next" at bounding box center [541, 369] width 110 height 27
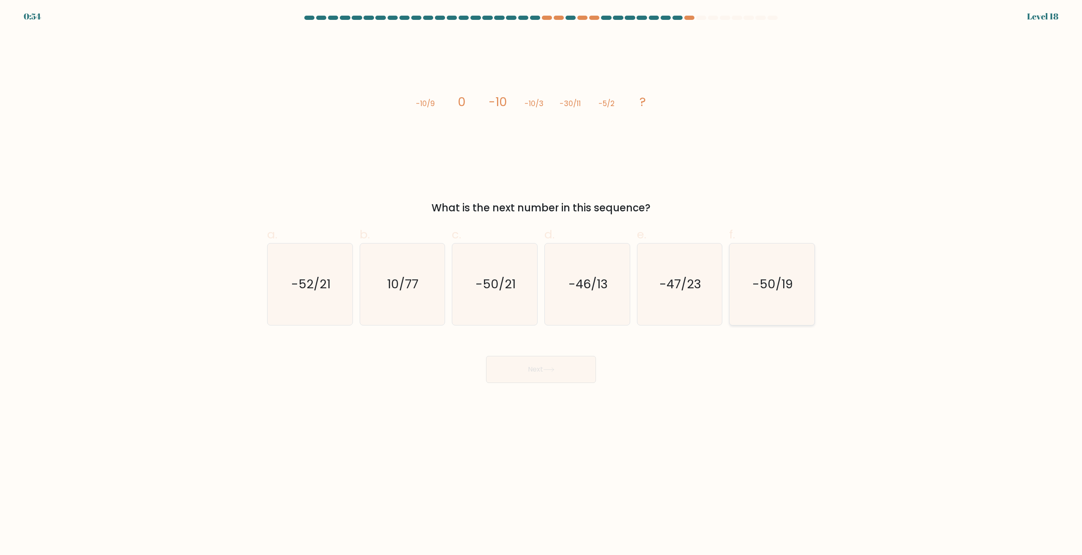
click at [749, 281] on icon "-50/19" at bounding box center [772, 285] width 82 height 82
click at [542, 281] on input "f. -50/19" at bounding box center [541, 280] width 0 height 5
radio input "true"
click at [567, 369] on button "Next" at bounding box center [541, 369] width 110 height 27
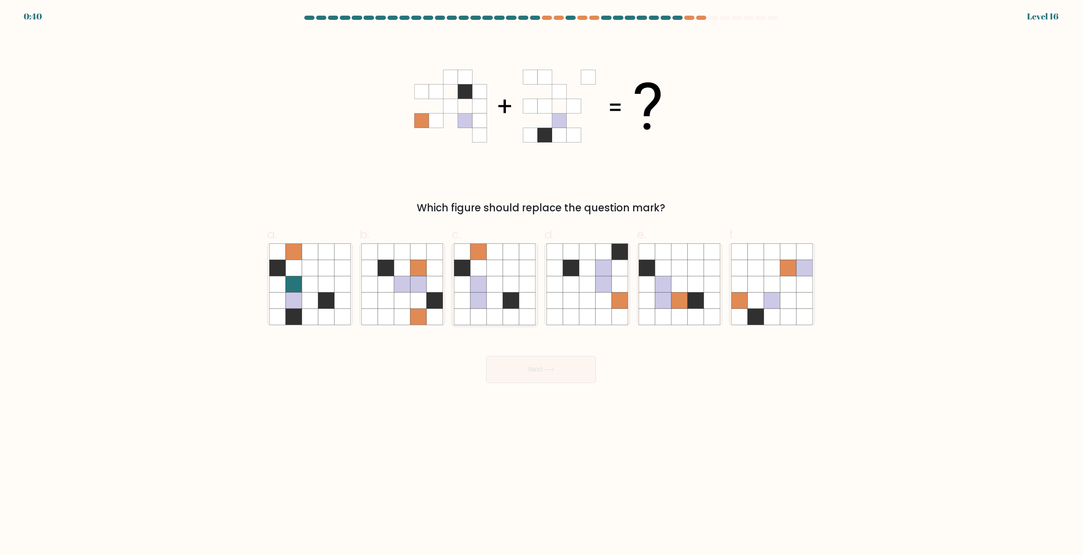
click at [500, 304] on icon at bounding box center [495, 301] width 16 height 16
click at [541, 283] on input "c." at bounding box center [541, 280] width 0 height 5
radio input "true"
click at [532, 375] on button "Next" at bounding box center [541, 369] width 110 height 27
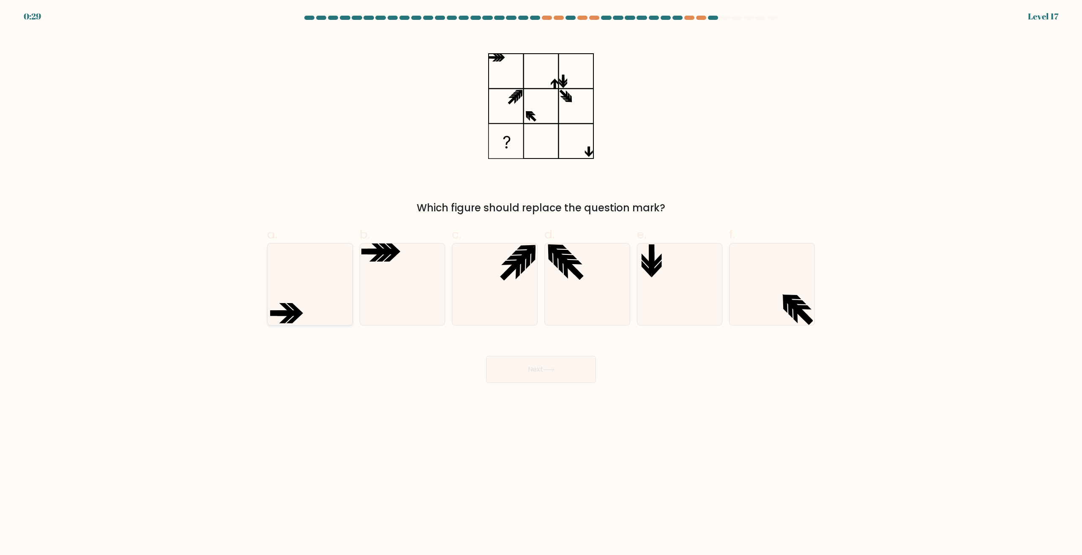
click at [290, 293] on icon at bounding box center [310, 285] width 82 height 82
click at [541, 283] on input "a." at bounding box center [541, 280] width 0 height 5
radio input "true"
click at [543, 370] on button "Next" at bounding box center [541, 369] width 110 height 27
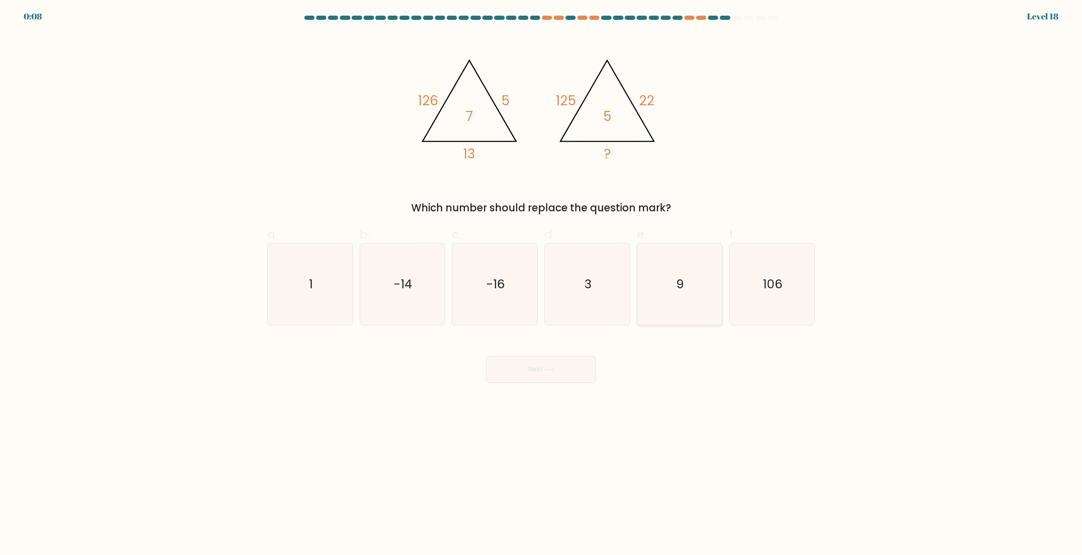
click at [678, 299] on icon "9" at bounding box center [680, 285] width 82 height 82
click at [542, 283] on input "e. 9" at bounding box center [541, 280] width 0 height 5
radio input "true"
click at [553, 372] on button "Next" at bounding box center [541, 369] width 110 height 27
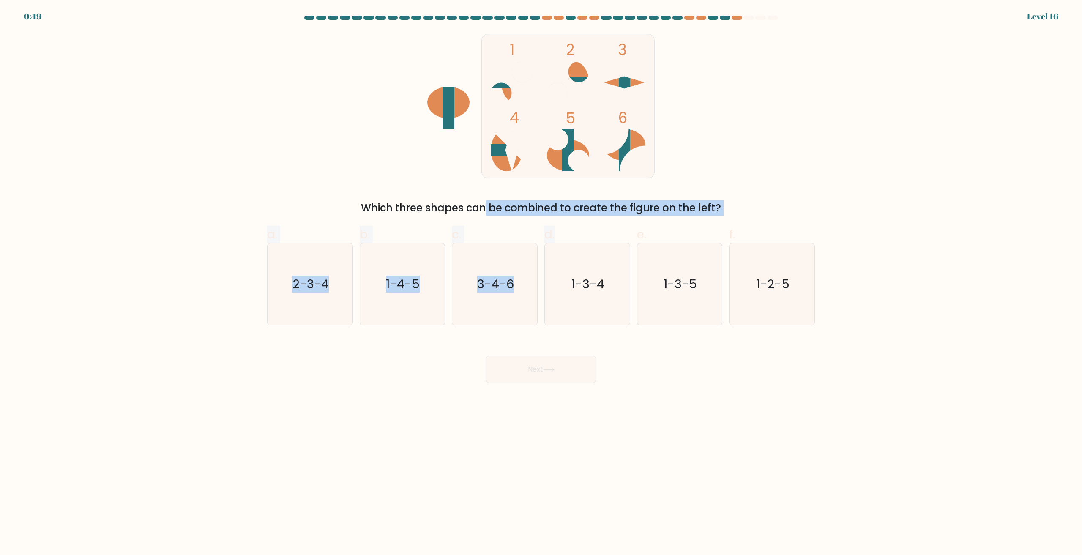
drag, startPoint x: 426, startPoint y: 210, endPoint x: 632, endPoint y: 218, distance: 206.1
click at [632, 218] on form at bounding box center [541, 199] width 1082 height 367
click at [632, 213] on div "Which three shapes can be combined to create the figure on the left?" at bounding box center [541, 207] width 538 height 15
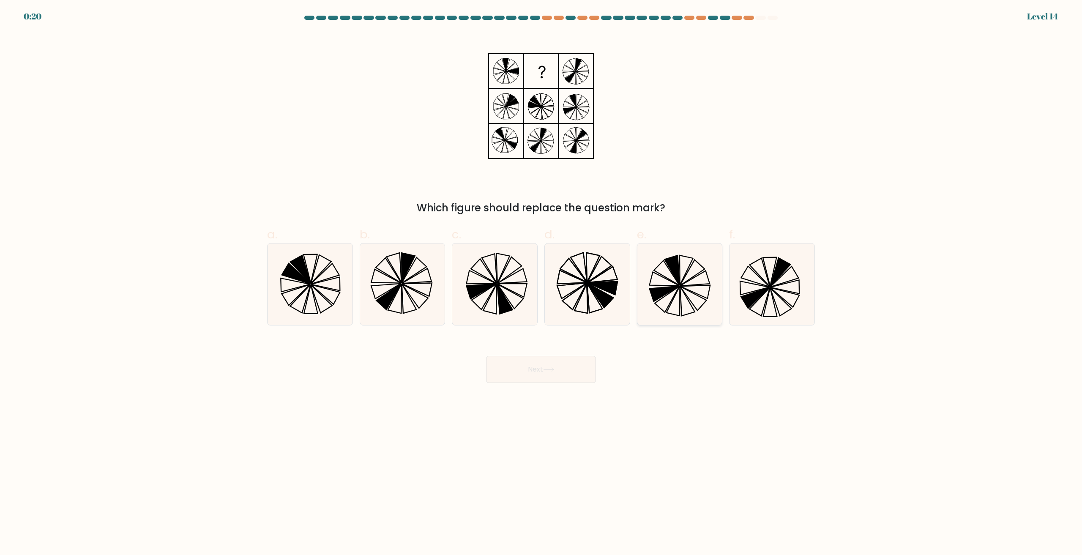
drag, startPoint x: 674, startPoint y: 282, endPoint x: 660, endPoint y: 293, distance: 18.1
click at [675, 282] on icon at bounding box center [667, 273] width 26 height 25
click at [542, 282] on input "e." at bounding box center [541, 280] width 0 height 5
radio input "true"
click at [568, 364] on button "Next" at bounding box center [541, 369] width 110 height 27
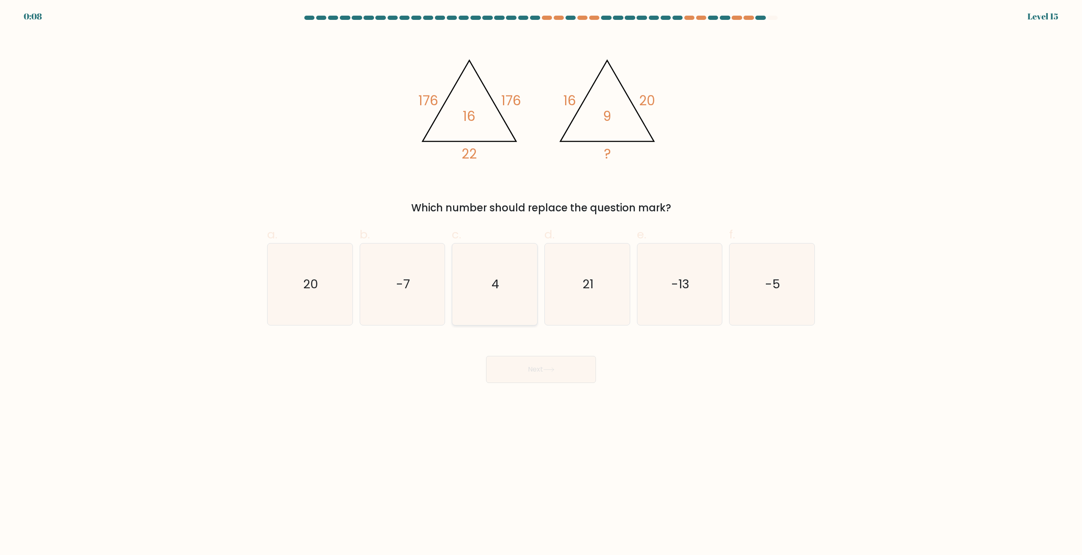
click at [503, 292] on icon "4" at bounding box center [495, 285] width 82 height 82
click at [541, 283] on input "c. 4" at bounding box center [541, 280] width 0 height 5
radio input "true"
click at [533, 372] on button "Next" at bounding box center [541, 369] width 110 height 27
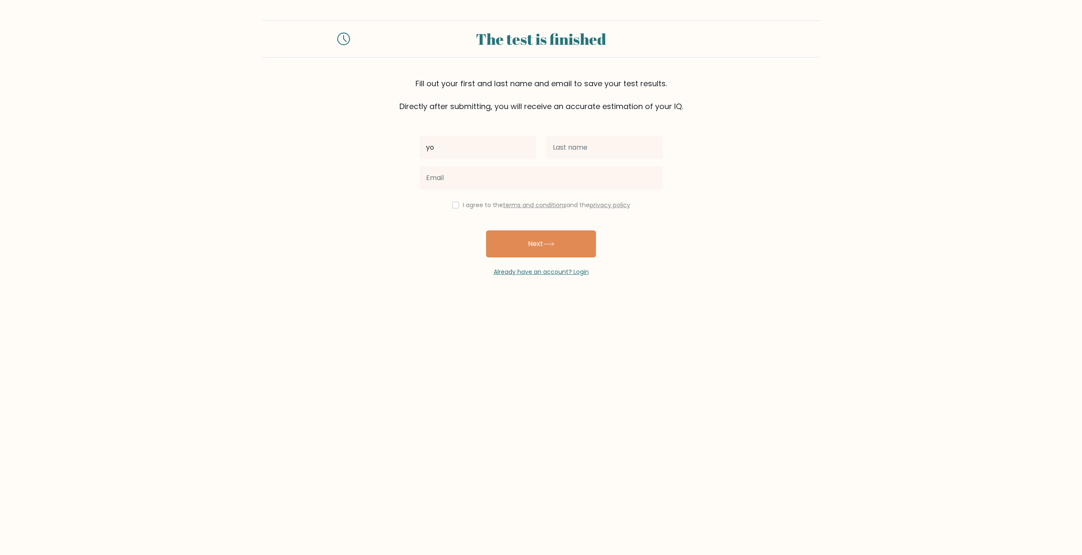
type input "y"
type input "tiny"
type input "cock"
type input "freshiemcnews@gmail.com"
click at [454, 205] on input "checkbox" at bounding box center [455, 205] width 7 height 7
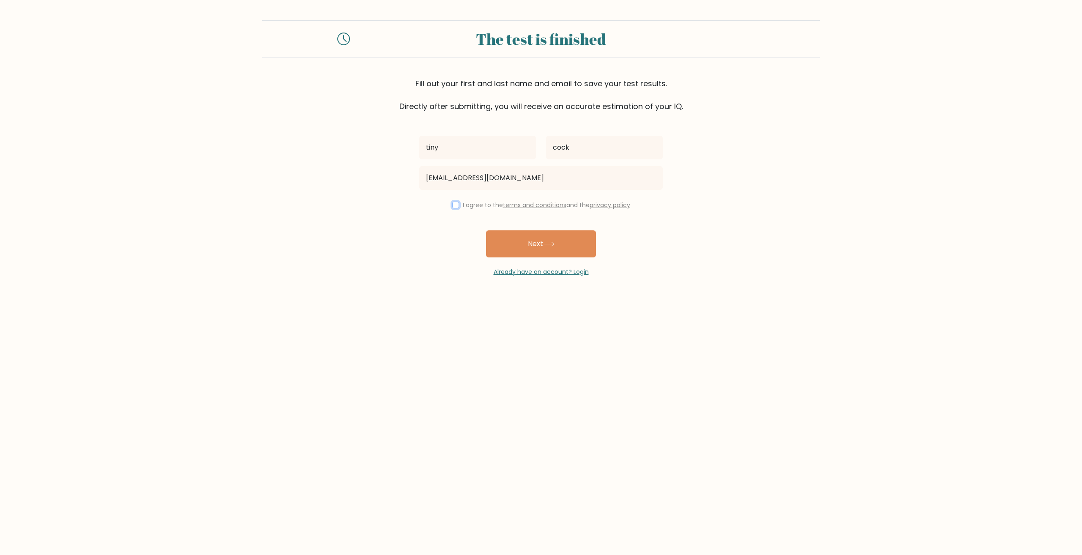
checkbox input "true"
click at [566, 243] on button "Next" at bounding box center [541, 243] width 110 height 27
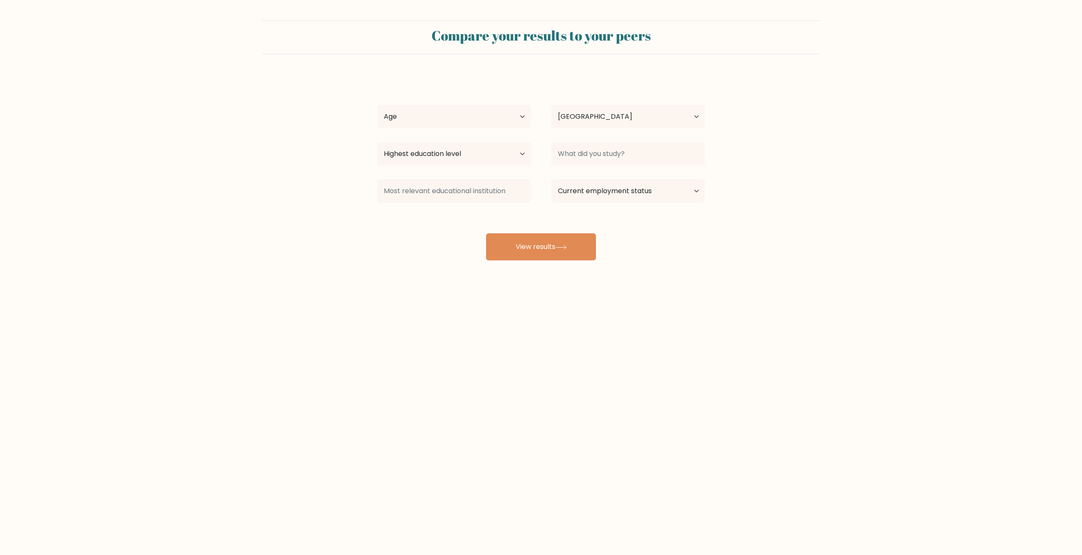
select select "US"
click at [475, 121] on select "Age Under [DEMOGRAPHIC_DATA] [DEMOGRAPHIC_DATA] [DEMOGRAPHIC_DATA] [DEMOGRAPHIC…" at bounding box center [454, 117] width 154 height 24
select select "25_34"
click at [377, 105] on select "Age Under [DEMOGRAPHIC_DATA] [DEMOGRAPHIC_DATA] [DEMOGRAPHIC_DATA] [DEMOGRAPHIC…" at bounding box center [454, 117] width 154 height 24
click at [449, 161] on select "Highest education level No schooling Primary Lower Secondary Upper Secondary Oc…" at bounding box center [454, 154] width 154 height 24
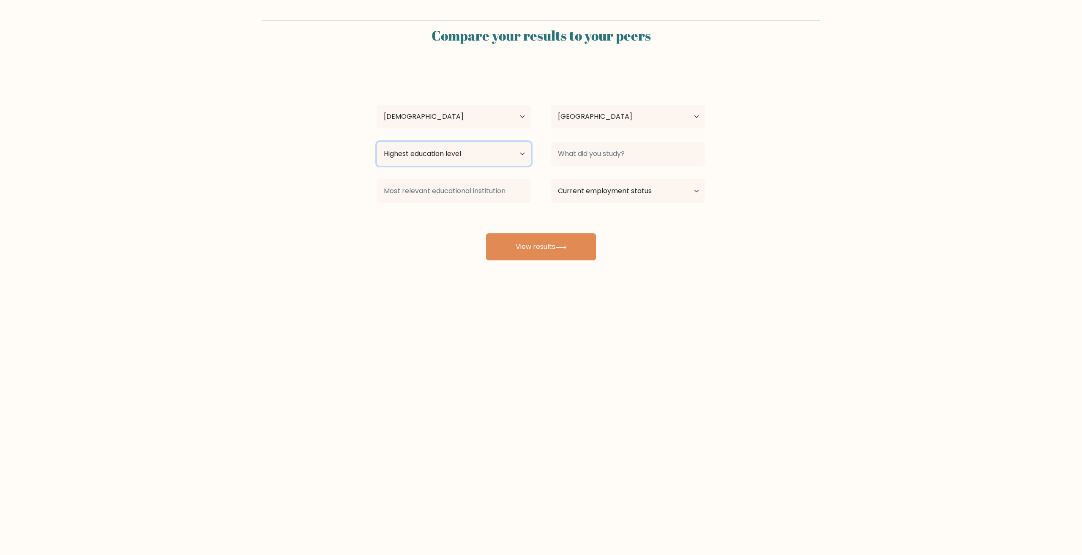
select select "bachelors_degree"
click at [377, 142] on select "Highest education level No schooling Primary Lower Secondary Upper Secondary Oc…" at bounding box center [454, 154] width 154 height 24
click at [596, 158] on input at bounding box center [628, 154] width 154 height 24
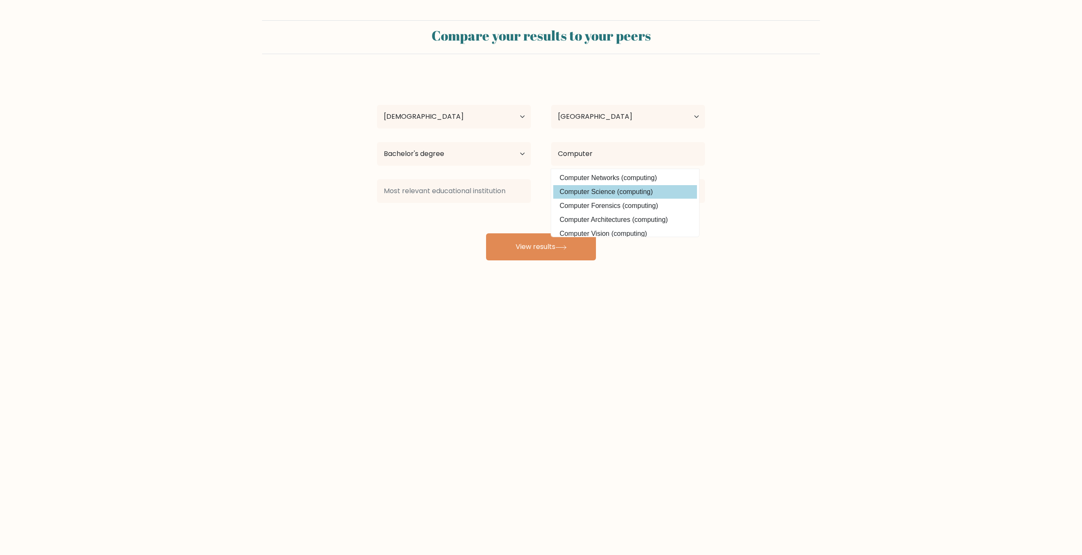
click at [588, 194] on option "Computer Science (computing)" at bounding box center [625, 192] width 144 height 14
type input "Computer Science"
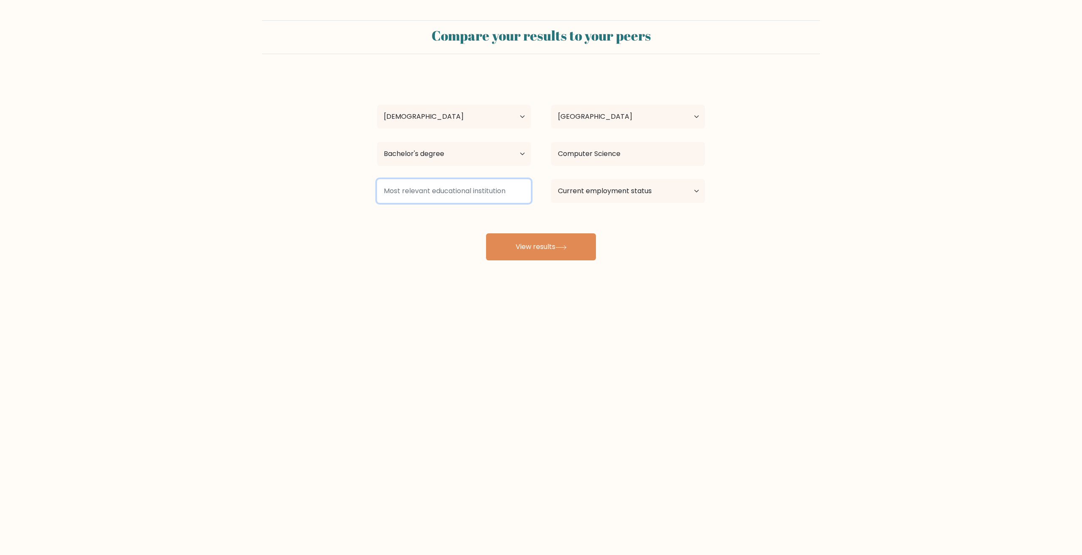
click at [457, 189] on input at bounding box center [454, 191] width 154 height 24
click at [581, 192] on select "Current employment status Employed Student Retired Other / prefer not to answer" at bounding box center [628, 191] width 154 height 24
click at [551, 179] on select "Current employment status Employed Student Retired Other / prefer not to answer" at bounding box center [628, 191] width 154 height 24
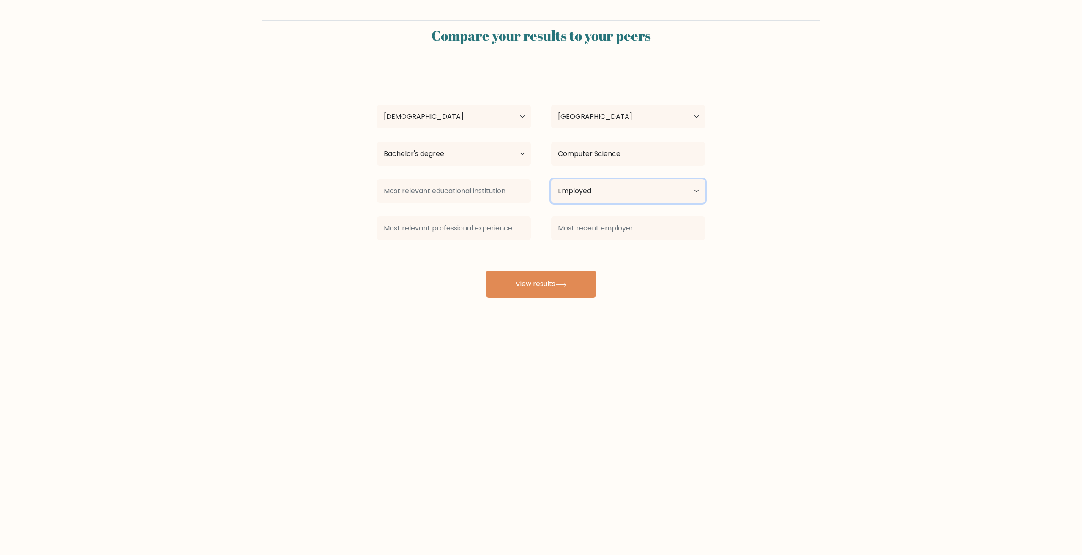
click at [588, 195] on select "Current employment status Employed Student Retired Other / prefer not to answer" at bounding box center [628, 191] width 154 height 24
select select "other"
click at [551, 179] on select "Current employment status Employed Student Retired Other / prefer not to answer" at bounding box center [628, 191] width 154 height 24
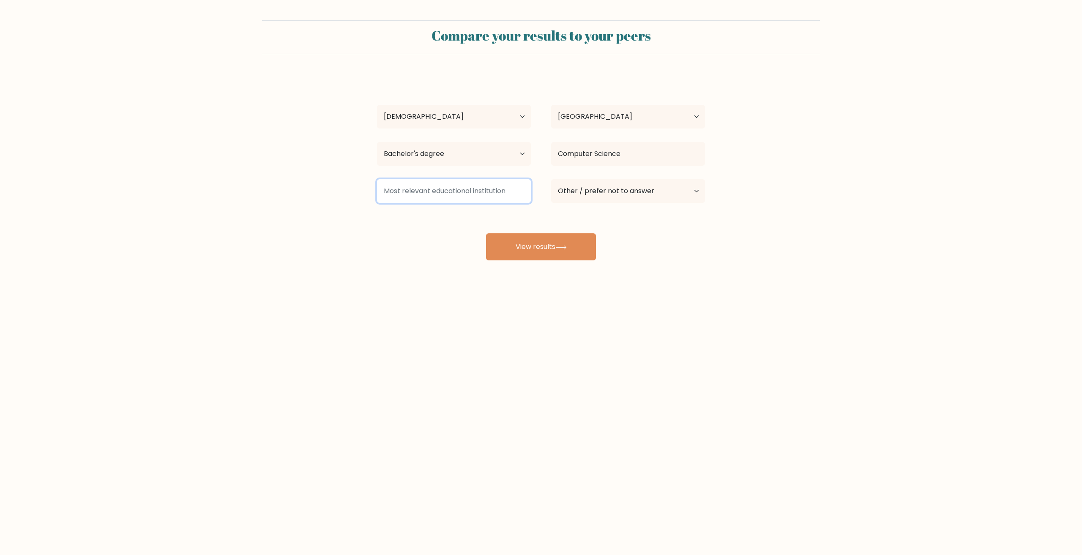
click at [463, 198] on input at bounding box center [454, 191] width 154 height 24
type input "Tiny Cocksville"
click at [521, 244] on button "View results" at bounding box center [541, 246] width 110 height 27
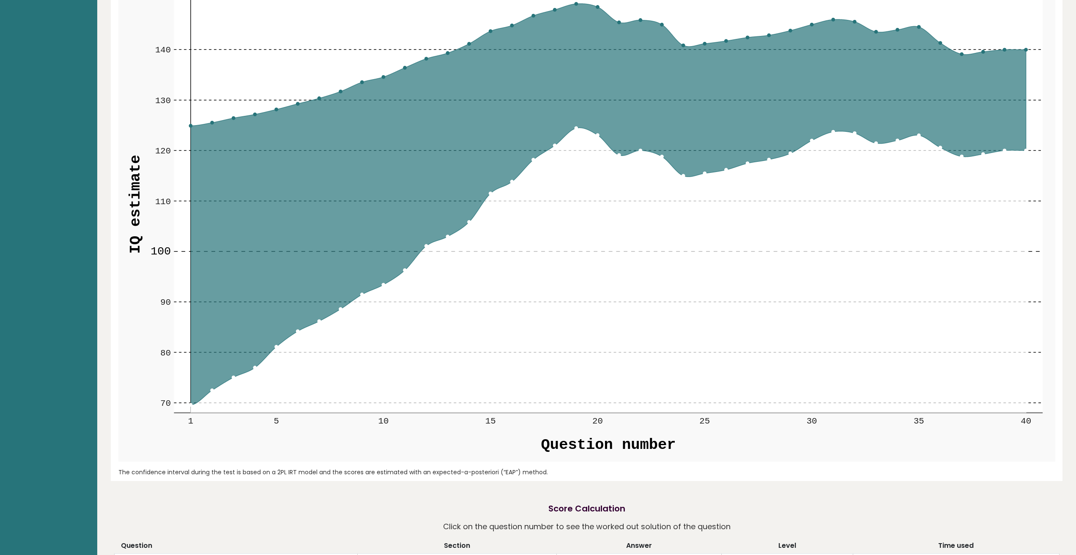
scroll to position [1015, 0]
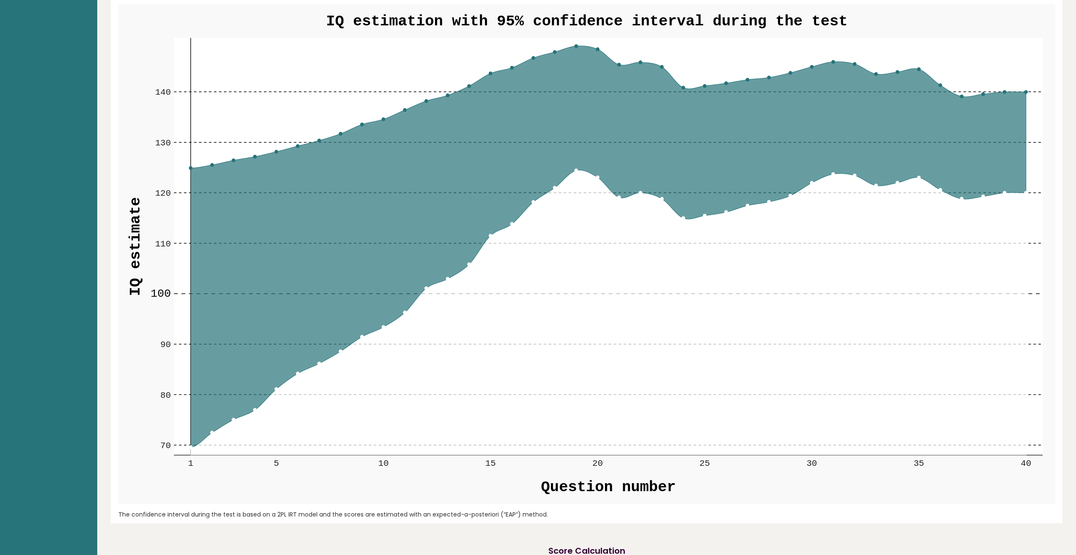
click at [211, 165] on circle at bounding box center [211, 165] width 3 height 3
